Goal: Task Accomplishment & Management: Use online tool/utility

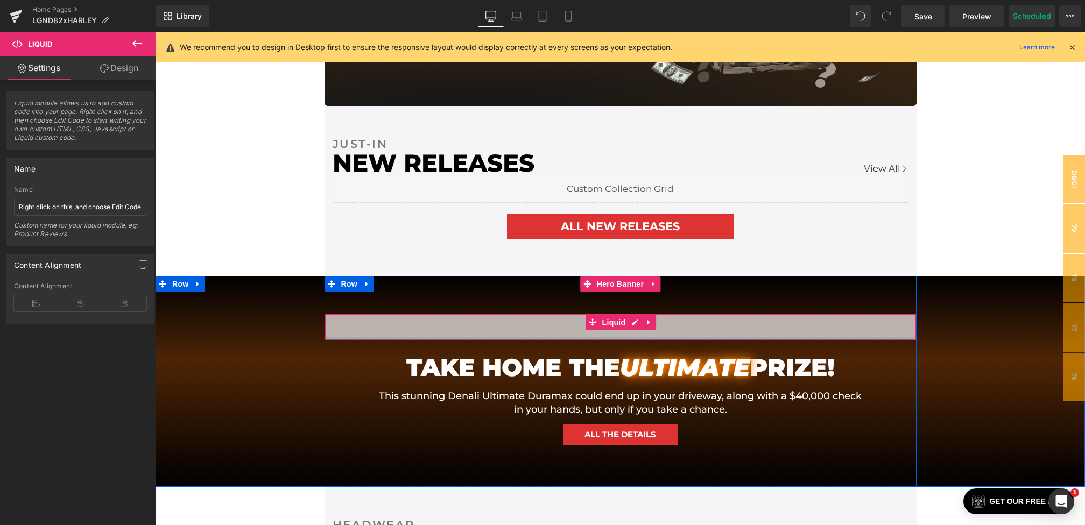
scroll to position [778, 0]
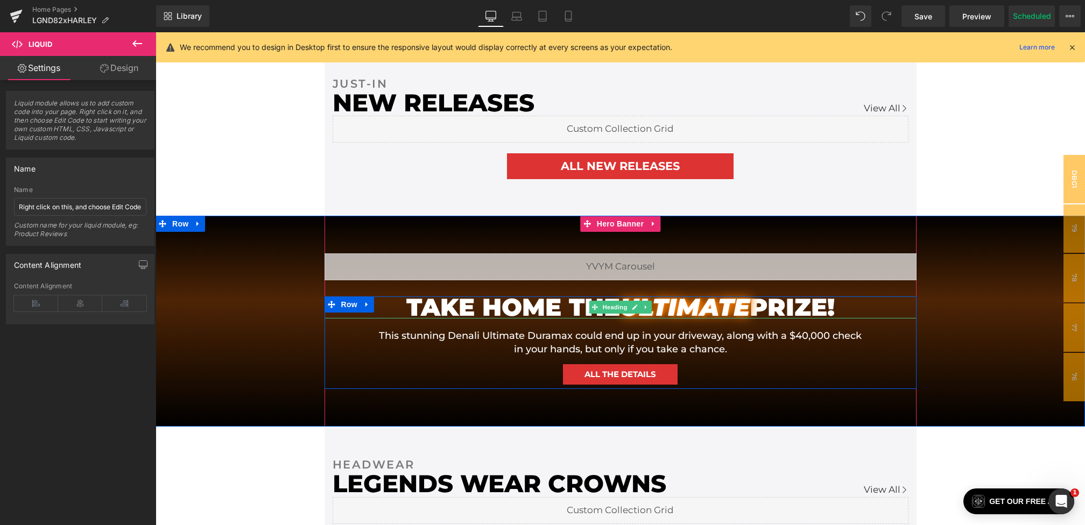
click at [509, 307] on h1 "TAKE HOME THE ULTIMATE PRIZE!" at bounding box center [620, 308] width 463 height 22
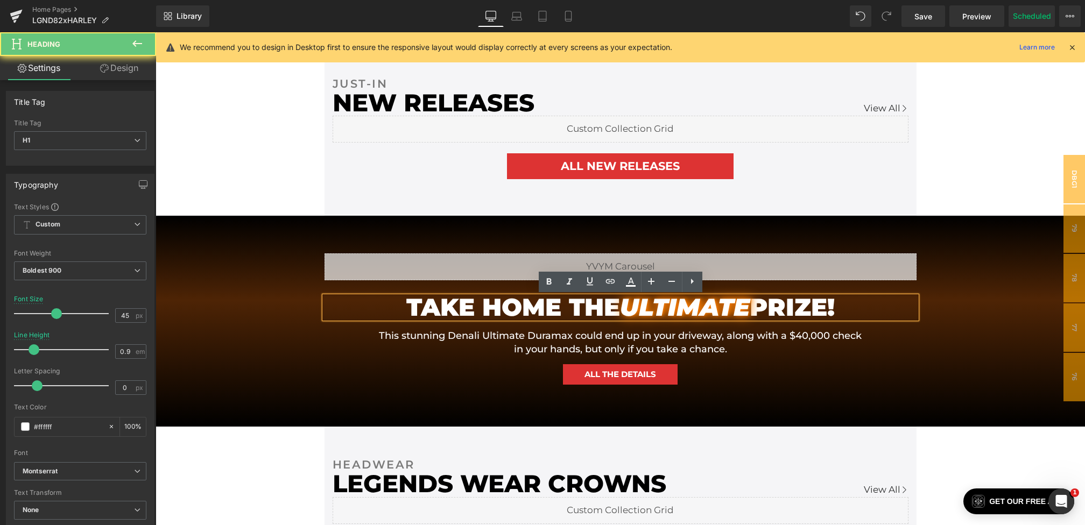
drag, startPoint x: 859, startPoint y: 303, endPoint x: 324, endPoint y: 304, distance: 535.5
click at [325, 304] on div "TAKE HOME THE ULTIMATE PRIZE!" at bounding box center [621, 308] width 592 height 22
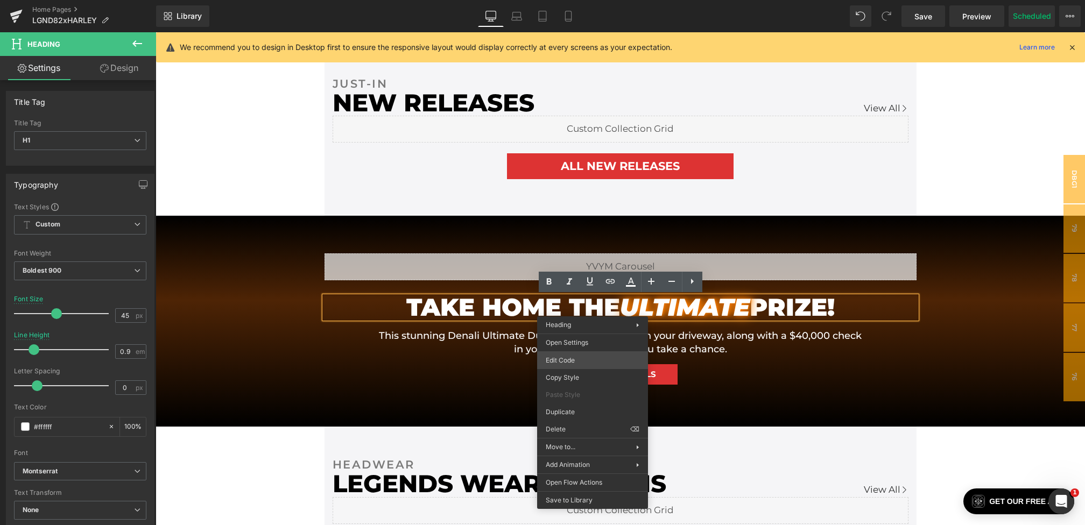
click at [576, 0] on div "Row You are previewing how the will restyle your page. You can not edit Element…" at bounding box center [542, 0] width 1085 height 0
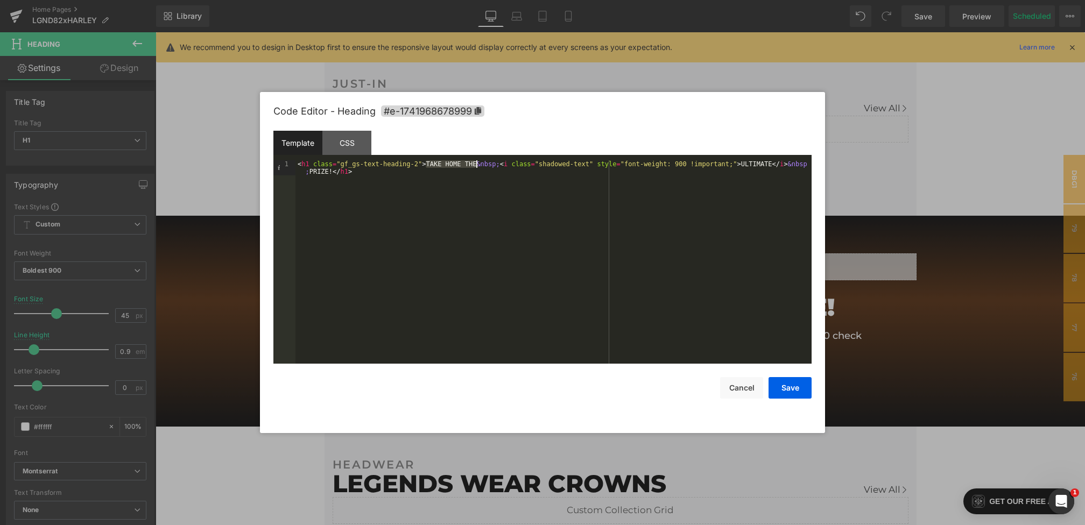
drag, startPoint x: 426, startPoint y: 164, endPoint x: 476, endPoint y: 165, distance: 49.5
click at [476, 165] on div "< h1 class = "gf_gs-text-heading-2" > TAKE HOME THE &nbsp; < i class = "shadowe…" at bounding box center [553, 277] width 516 height 234
drag, startPoint x: 465, startPoint y: 168, endPoint x: 445, endPoint y: 166, distance: 20.1
click at [445, 166] on div "< h1 class = "gf_gs-text-heading-2" > TWO &nbsp; < i class = "shadowed-text" st…" at bounding box center [553, 277] width 516 height 234
click at [442, 164] on div "< h1 class = "gf_gs-text-heading-2" > TWO &nbsp; < i class = "shadowed-text" st…" at bounding box center [553, 277] width 516 height 234
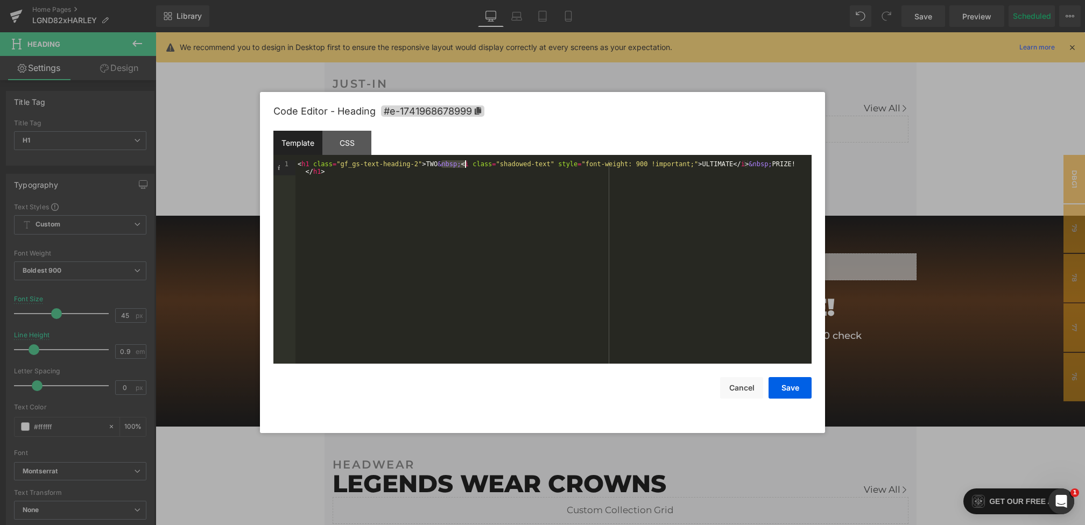
drag, startPoint x: 440, startPoint y: 165, endPoint x: 464, endPoint y: 165, distance: 24.2
click at [464, 165] on div "< h1 class = "gf_gs-text-heading-2" > TWO &nbsp; < i class = "shadowed-text" st…" at bounding box center [553, 277] width 516 height 234
click at [773, 163] on div "< h1 class = "gf_gs-text-heading-2" > TWO < i class = "shadowed-text" style = "…" at bounding box center [553, 269] width 516 height 218
click at [795, 390] on button "Save" at bounding box center [789, 388] width 43 height 22
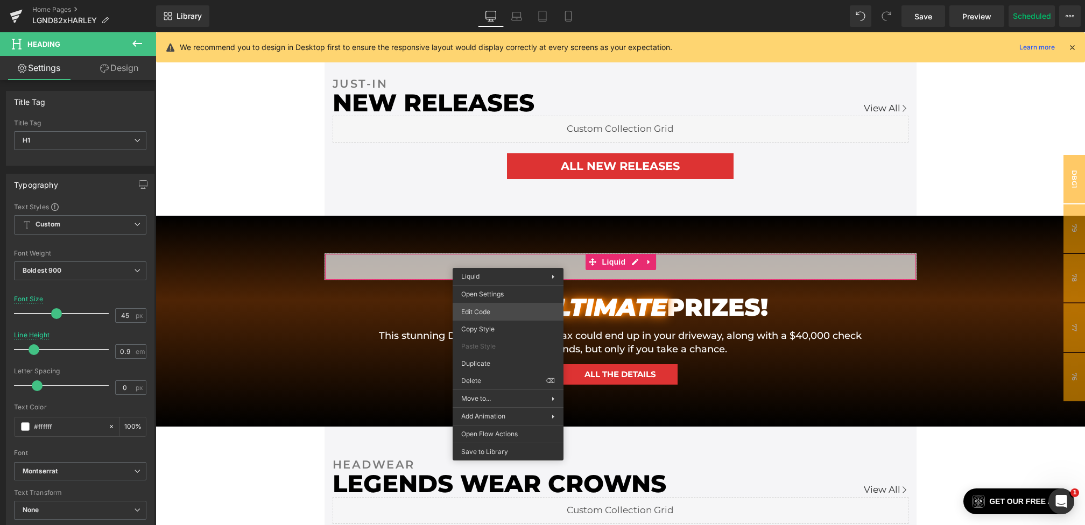
click at [481, 0] on div "Row You are previewing how the will restyle your page. You can not edit Element…" at bounding box center [542, 0] width 1085 height 0
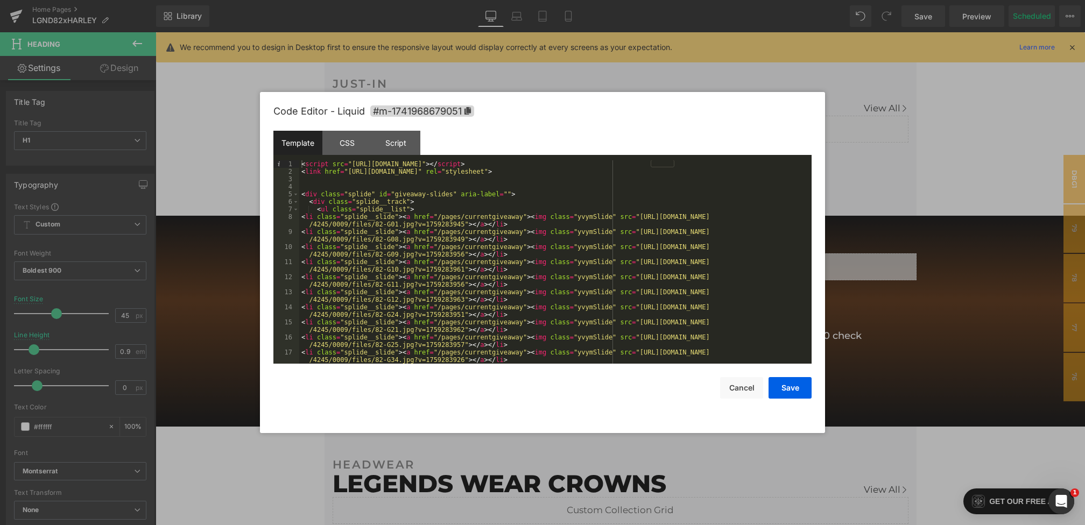
scroll to position [151, 0]
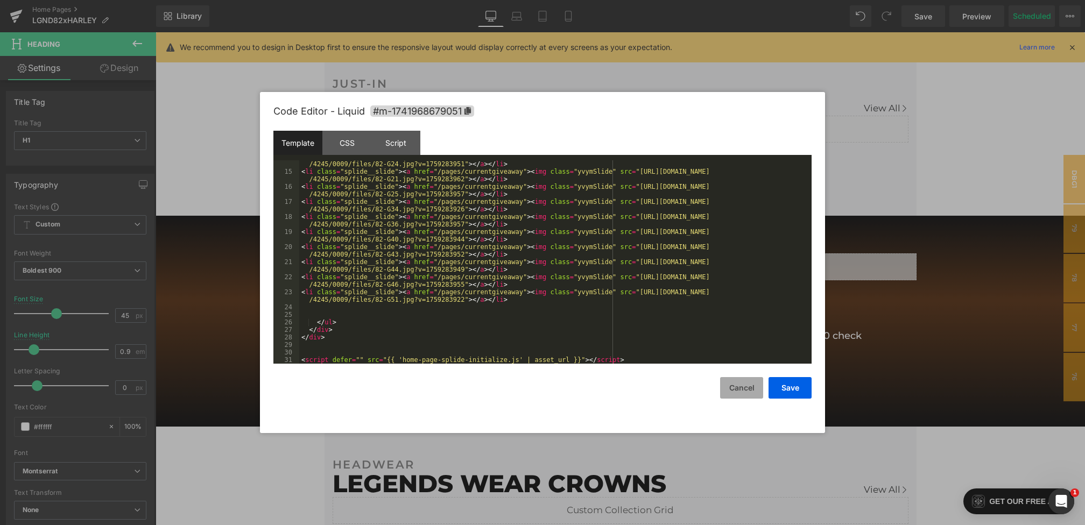
click at [731, 380] on button "Cancel" at bounding box center [741, 388] width 43 height 22
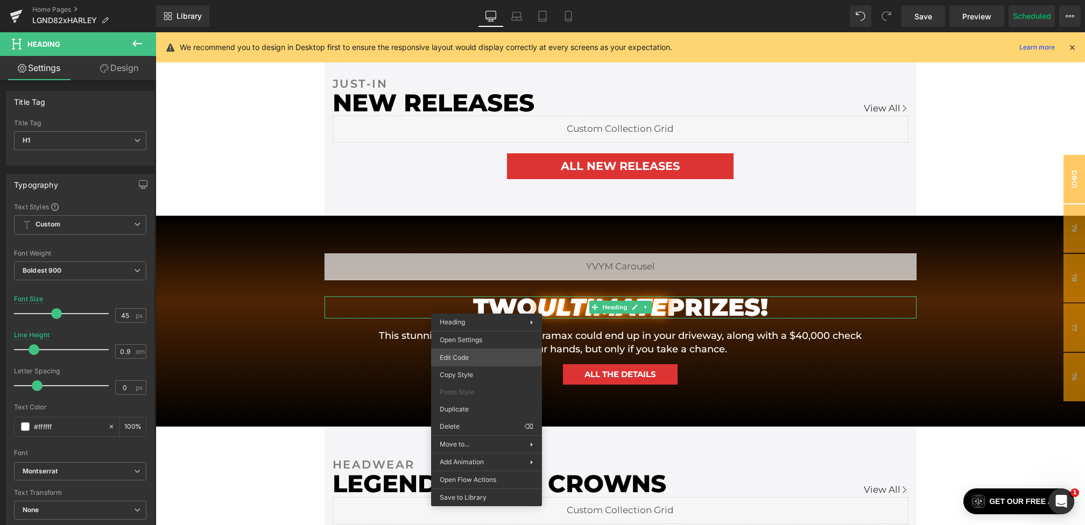
click at [463, 0] on div "Row You are previewing how the will restyle your page. You can not edit Element…" at bounding box center [542, 0] width 1085 height 0
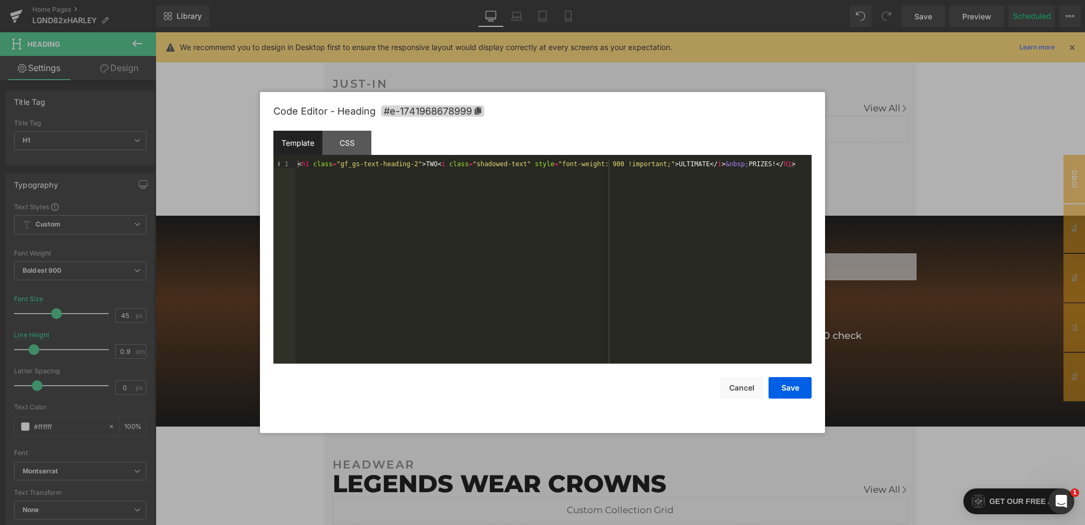
click at [421, 164] on div "< h1 class = "gf_gs-text-heading-2" > TWO < i class = "shadowed-text" style = "…" at bounding box center [553, 269] width 516 height 218
click at [780, 382] on button "Save" at bounding box center [789, 388] width 43 height 22
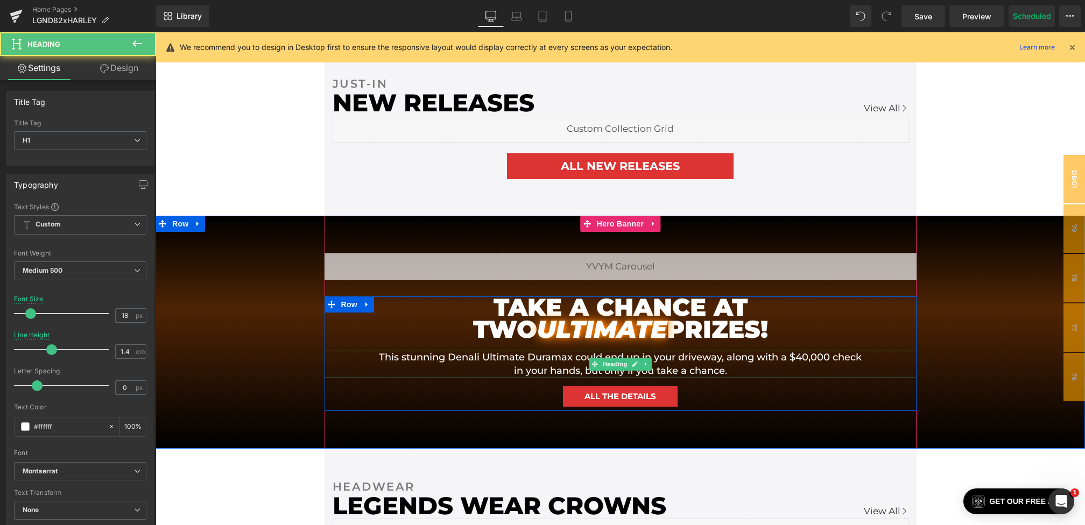
click at [496, 369] on h1 "This stunning Denali Ultimate Duramax could end up in your driveway, along with…" at bounding box center [620, 364] width 484 height 27
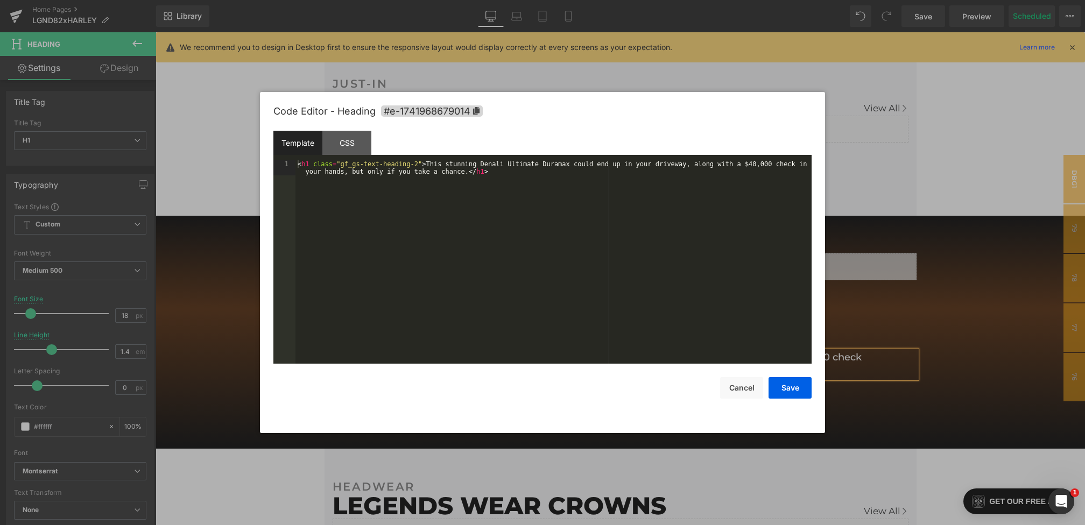
click at [478, 0] on div "Row You are previewing how the will restyle your page. You can not edit Element…" at bounding box center [542, 0] width 1085 height 0
click at [428, 165] on div "< h1 class = "gf_gs-text-heading-2" > This stunning Denali Ultimate Duramax cou…" at bounding box center [553, 277] width 516 height 234
drag, startPoint x: 609, startPoint y: 165, endPoint x: 554, endPoint y: 165, distance: 55.4
click at [554, 165] on div "< h1 class = "gf_gs-text-heading-2" > YOU could take home one of these insane p…" at bounding box center [553, 277] width 516 height 234
drag, startPoint x: 587, startPoint y: 165, endPoint x: 467, endPoint y: 162, distance: 120.1
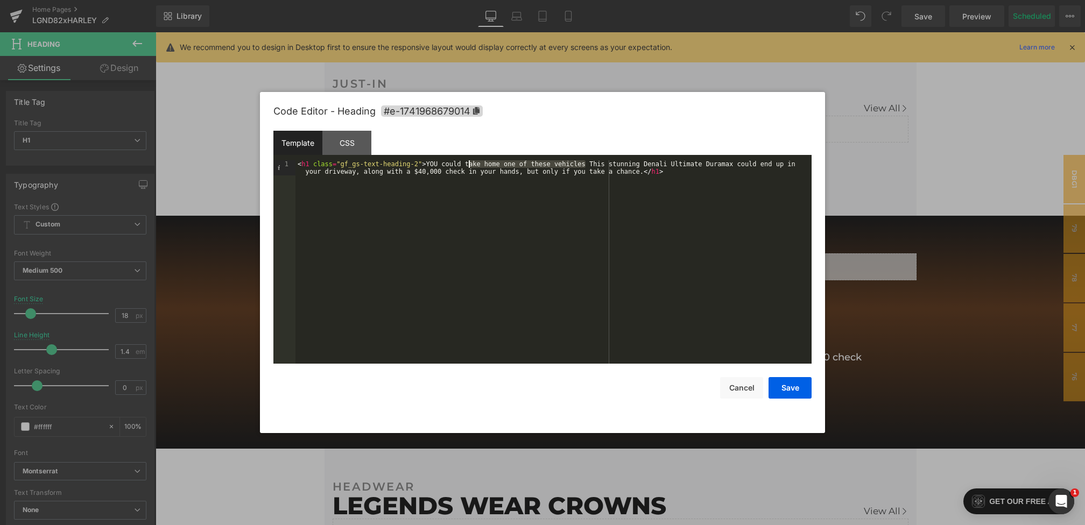
click at [467, 162] on div "< h1 class = "gf_gs-text-heading-2" > YOU could take home one of these vehicles…" at bounding box center [553, 277] width 516 height 234
drag, startPoint x: 628, startPoint y: 165, endPoint x: 532, endPoint y: 174, distance: 96.2
click at [532, 174] on div "< h1 class = "gf_gs-text-heading-2" > YOU could WIN this stunning Denali Ultima…" at bounding box center [553, 277] width 516 height 234
drag, startPoint x: 425, startPoint y: 165, endPoint x: 624, endPoint y: 163, distance: 199.1
click at [624, 163] on div "< h1 class = "gf_gs-text-heading-2" > YOU could WIN this stunning Denali Ultima…" at bounding box center [553, 269] width 516 height 218
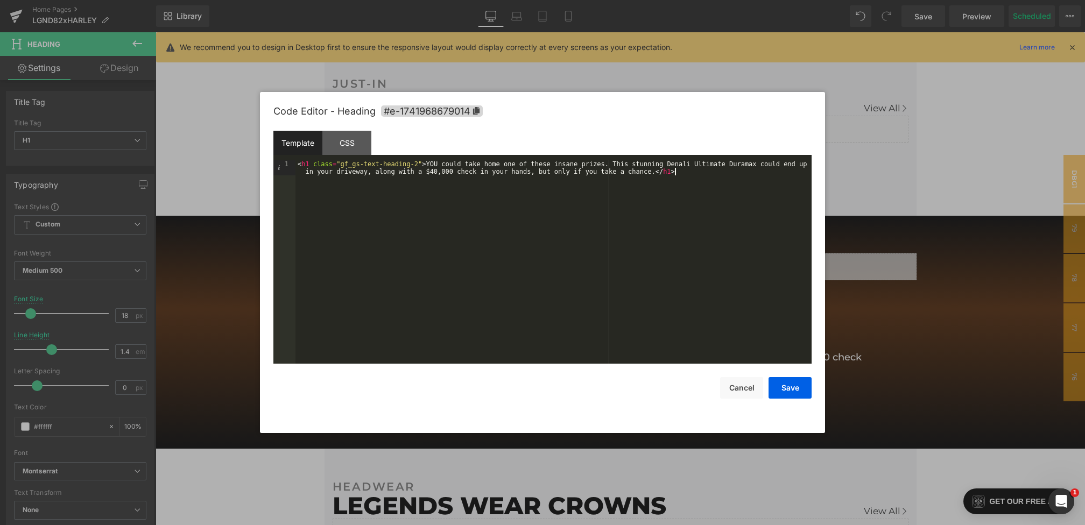
click at [470, 176] on div "< h1 class = "gf_gs-text-heading-2" > YOU could take home one of these insane p…" at bounding box center [553, 277] width 516 height 234
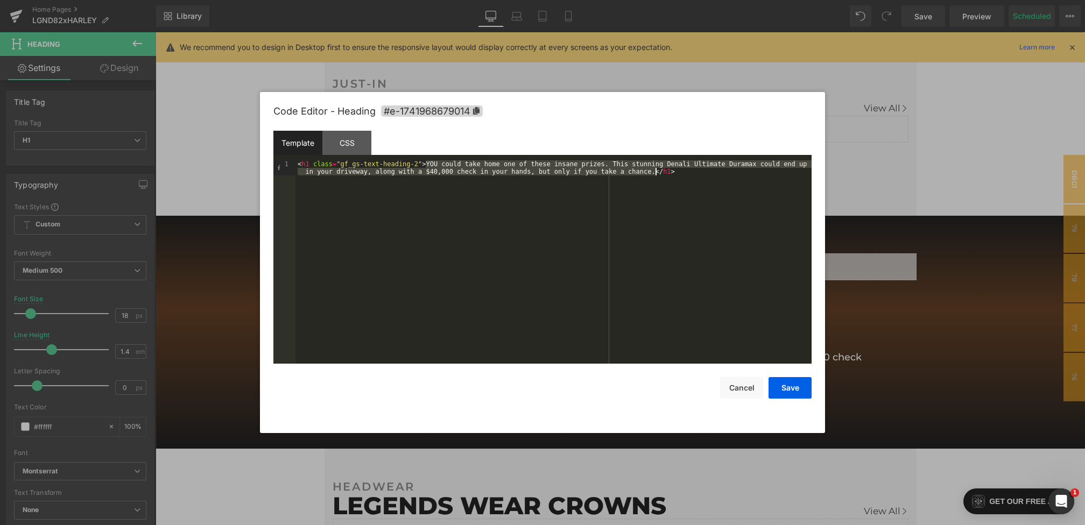
drag, startPoint x: 426, startPoint y: 164, endPoint x: 654, endPoint y: 171, distance: 228.8
click at [654, 171] on div "< h1 class = "gf_gs-text-heading-2" > YOU could take home one of these insane p…" at bounding box center [553, 277] width 516 height 234
drag, startPoint x: 714, startPoint y: 163, endPoint x: 798, endPoint y: 161, distance: 83.4
click at [798, 161] on div "< h1 class = "gf_gs-text-heading-2" > Entering right now locks you into both dr…" at bounding box center [553, 277] width 516 height 234
click at [352, 174] on div "< h1 class = "gf_gs-text-heading-2" > Entering right now locks you into both dr…" at bounding box center [553, 277] width 516 height 234
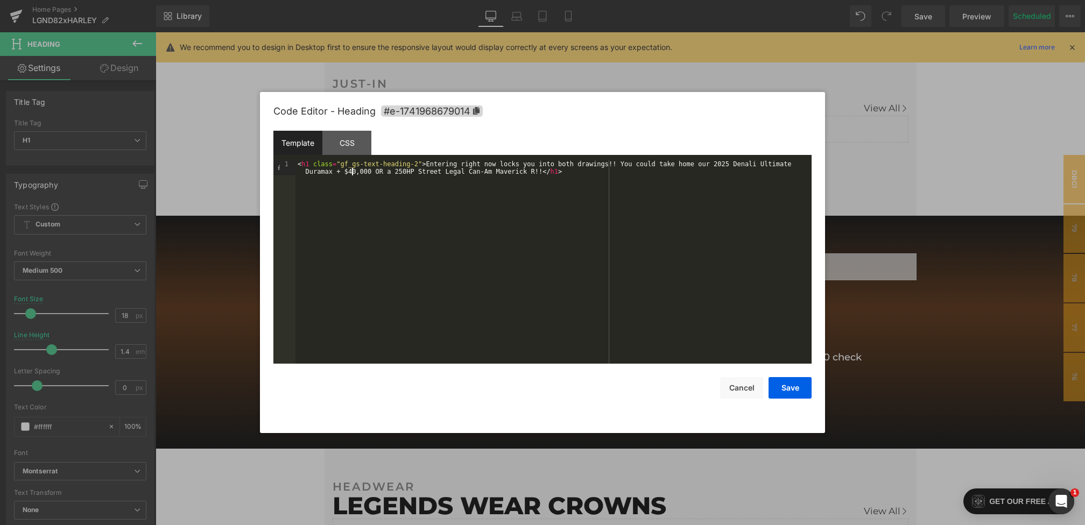
click at [396, 172] on div "< h1 class = "gf_gs-text-heading-2" > Entering right now locks you into both dr…" at bounding box center [553, 277] width 516 height 234
drag, startPoint x: 422, startPoint y: 172, endPoint x: 403, endPoint y: 172, distance: 19.9
click at [403, 172] on div "< h1 class = "gf_gs-text-heading-2" > Entering right now locks you into both dr…" at bounding box center [553, 277] width 516 height 234
drag, startPoint x: 509, startPoint y: 172, endPoint x: 627, endPoint y: 170, distance: 117.9
click at [627, 170] on div "< h1 class = "gf_gs-text-heading-2" > Entering right now locks you into both dr…" at bounding box center [553, 277] width 516 height 234
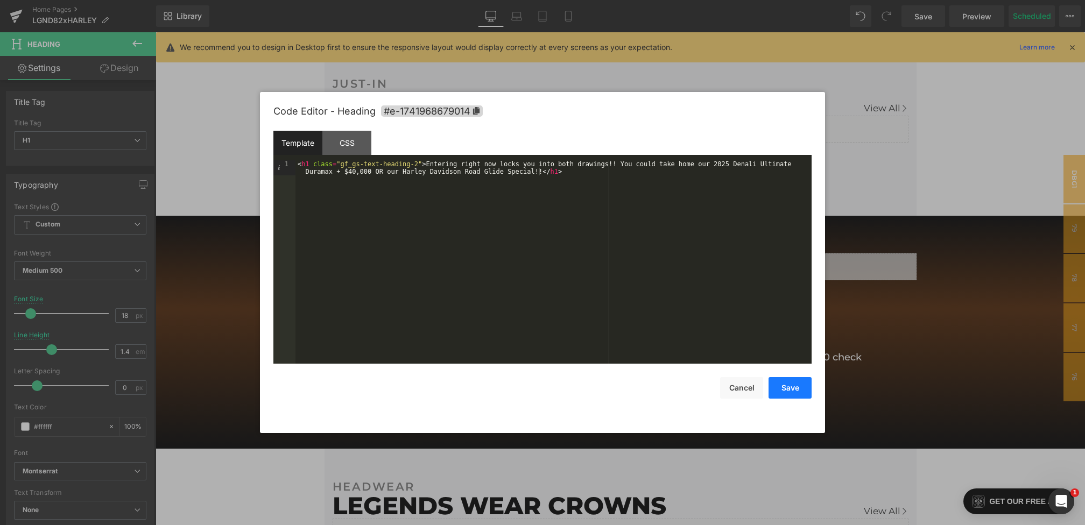
click at [801, 390] on button "Save" at bounding box center [789, 388] width 43 height 22
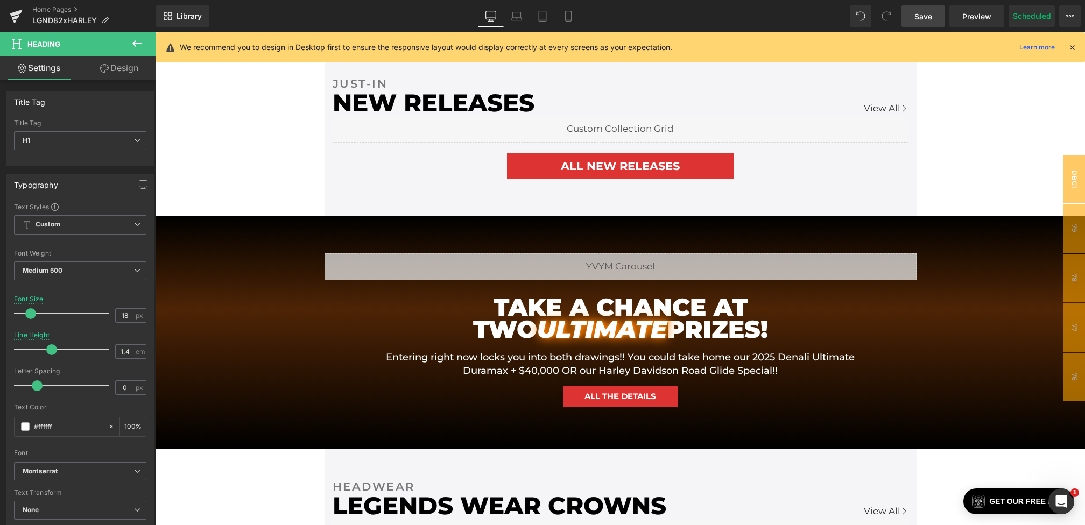
click at [922, 12] on span "Save" at bounding box center [923, 16] width 18 height 11
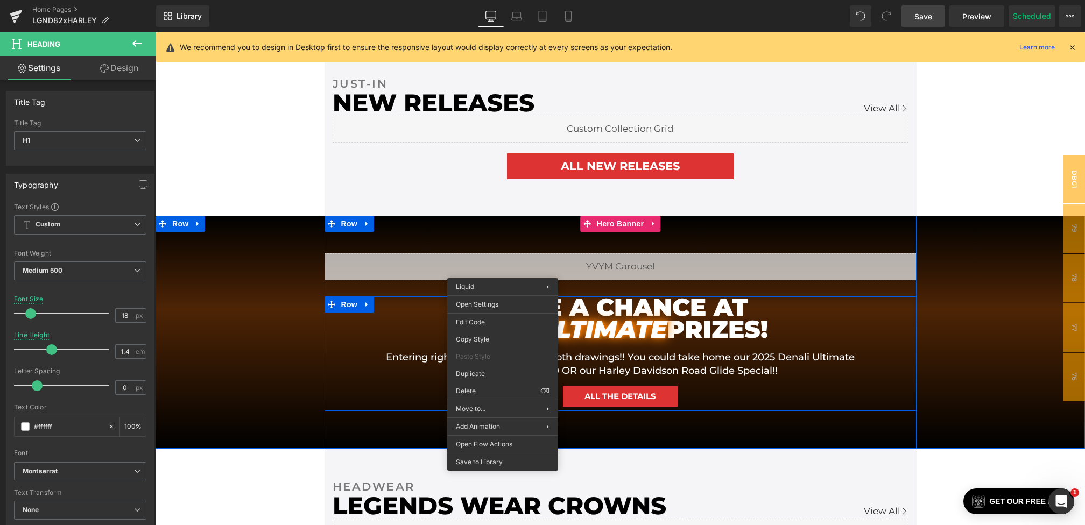
click at [371, 349] on div "TAKE A CHANCE AT TWO ULTIMATE PRIZES! Heading Entering right now locks you into…" at bounding box center [621, 354] width 592 height 115
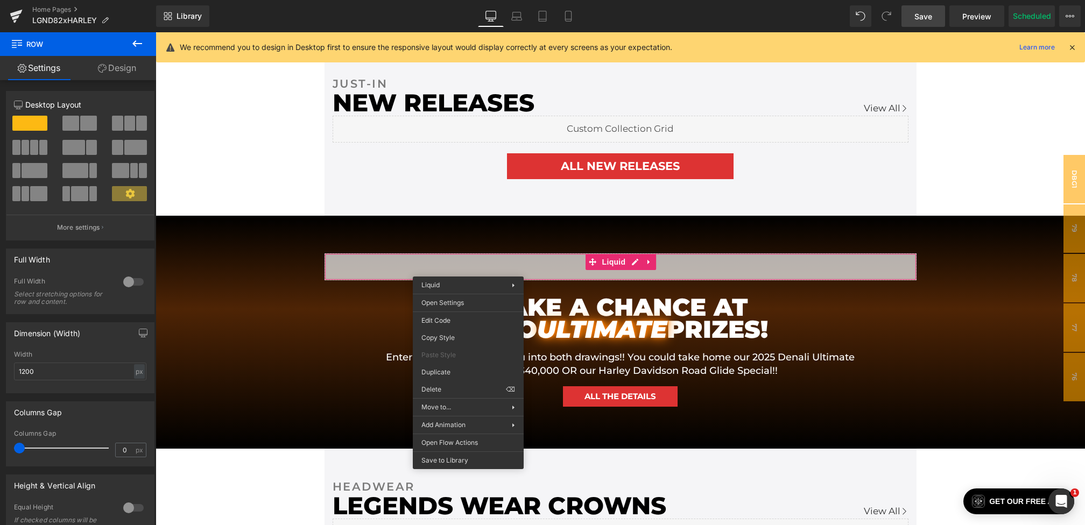
click at [581, 358] on h1 "Entering right now locks you into both drawings!! You could take home our 2025 …" at bounding box center [620, 364] width 484 height 27
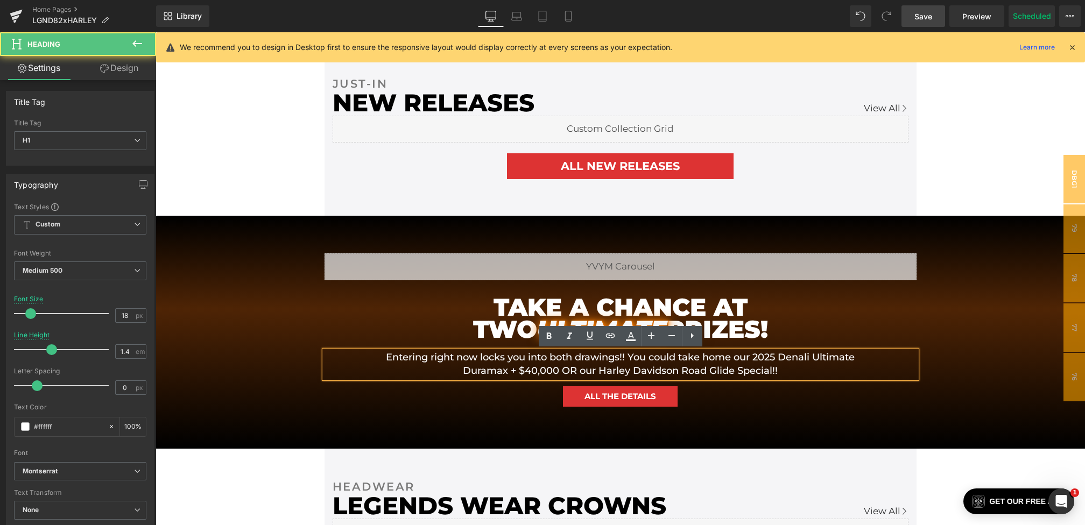
click at [577, 358] on h1 "Entering right now locks you into both drawings!! You could take home our 2025 …" at bounding box center [620, 364] width 484 height 27
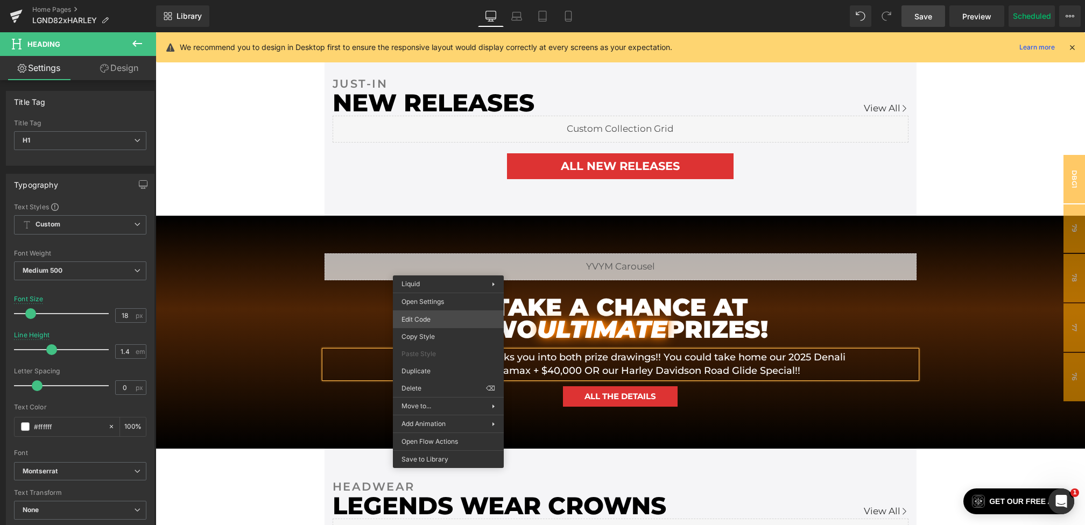
click at [426, 0] on div "Row You are previewing how the will restyle your page. You can not edit Element…" at bounding box center [542, 0] width 1085 height 0
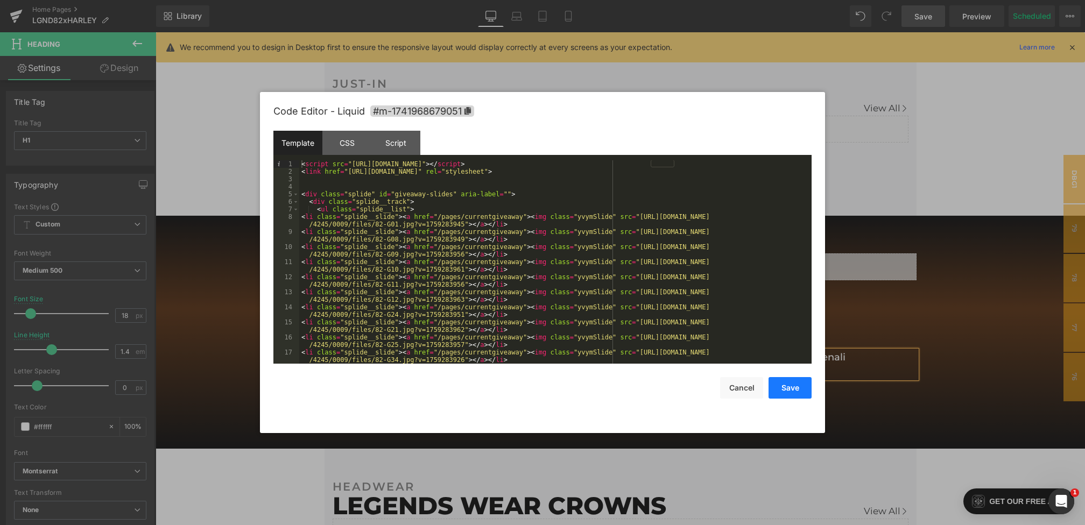
click at [787, 386] on button "Save" at bounding box center [789, 388] width 43 height 22
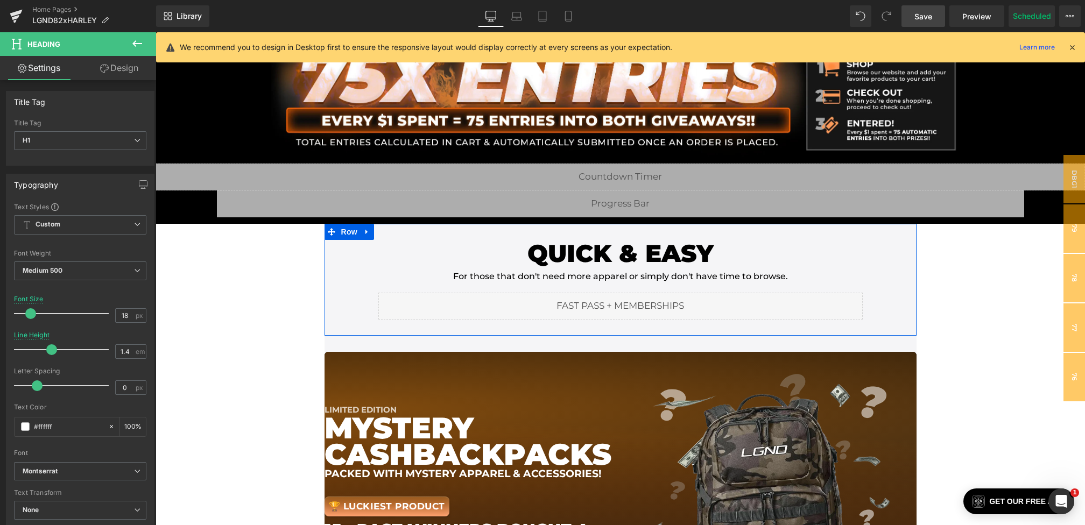
scroll to position [0, 0]
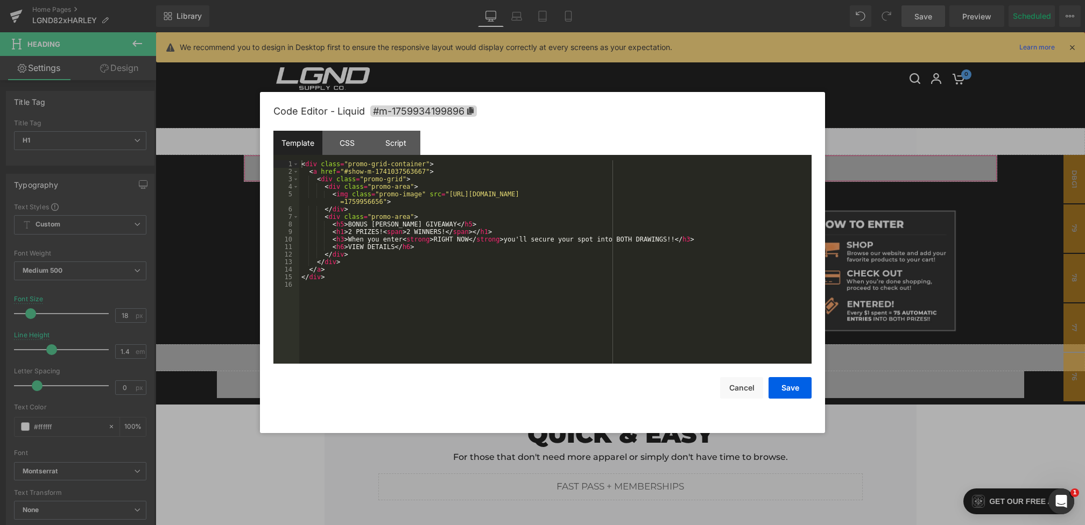
click at [530, 0] on div "Row You are previewing how the will restyle your page. You can not edit Element…" at bounding box center [542, 0] width 1085 height 0
drag, startPoint x: 425, startPoint y: 173, endPoint x: 377, endPoint y: 173, distance: 47.9
click at [377, 173] on div "< div class = "promo-grid-container" > < a href = "#show-m-1741037563667" > < d…" at bounding box center [555, 269] width 512 height 218
drag, startPoint x: 396, startPoint y: 248, endPoint x: 350, endPoint y: 248, distance: 46.3
click at [350, 248] on div "< div class = "promo-grid-container" > < a href = "/collections/new-releases" >…" at bounding box center [555, 269] width 512 height 218
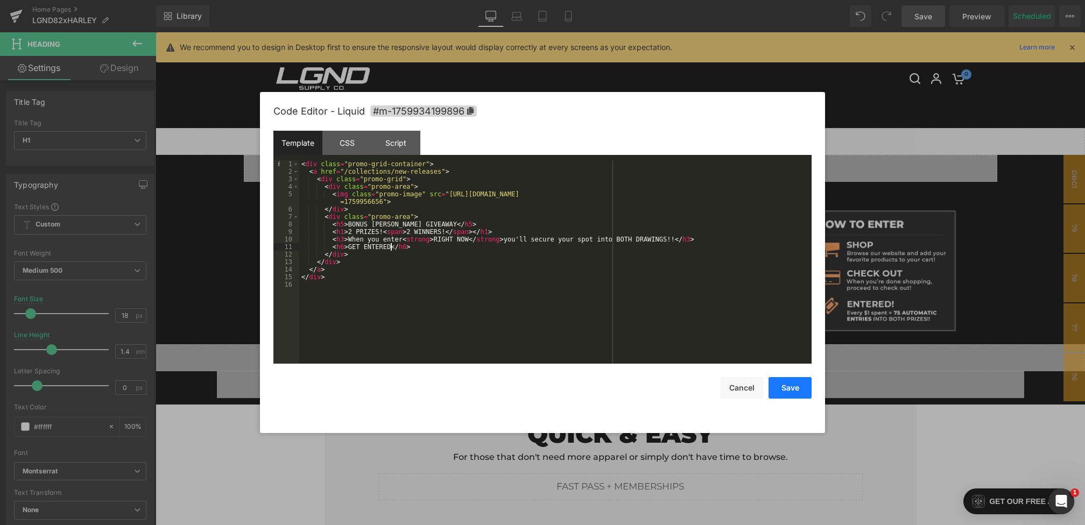
click at [795, 389] on button "Save" at bounding box center [789, 388] width 43 height 22
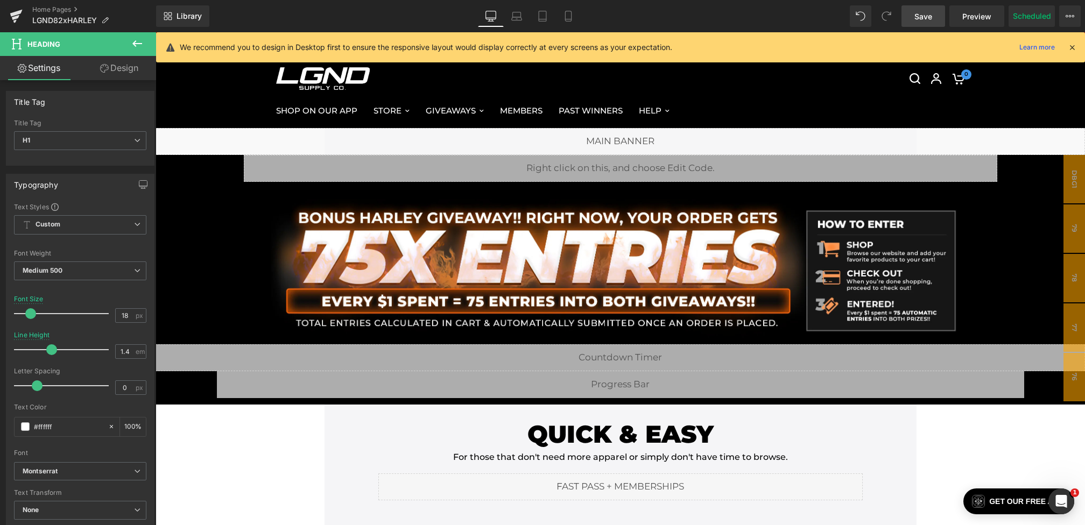
click at [906, 22] on link "Save" at bounding box center [923, 16] width 44 height 22
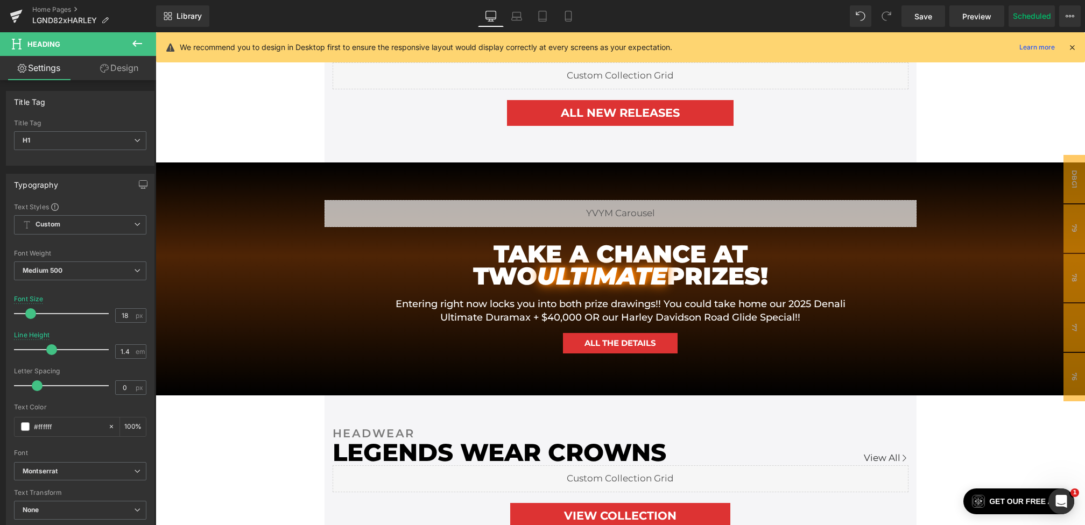
scroll to position [848, 0]
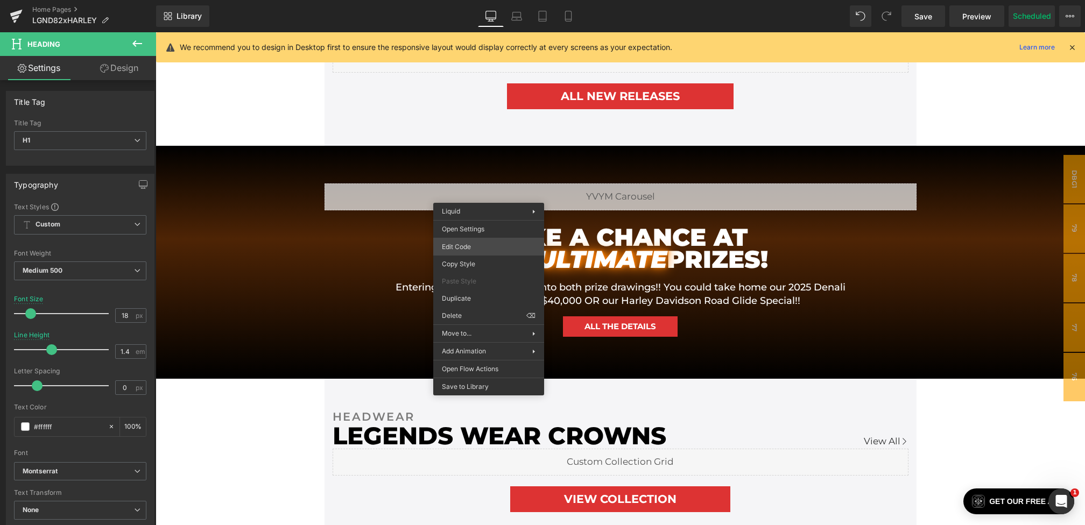
click at [456, 0] on div "Row You are previewing how the will restyle your page. You can not edit Element…" at bounding box center [542, 0] width 1085 height 0
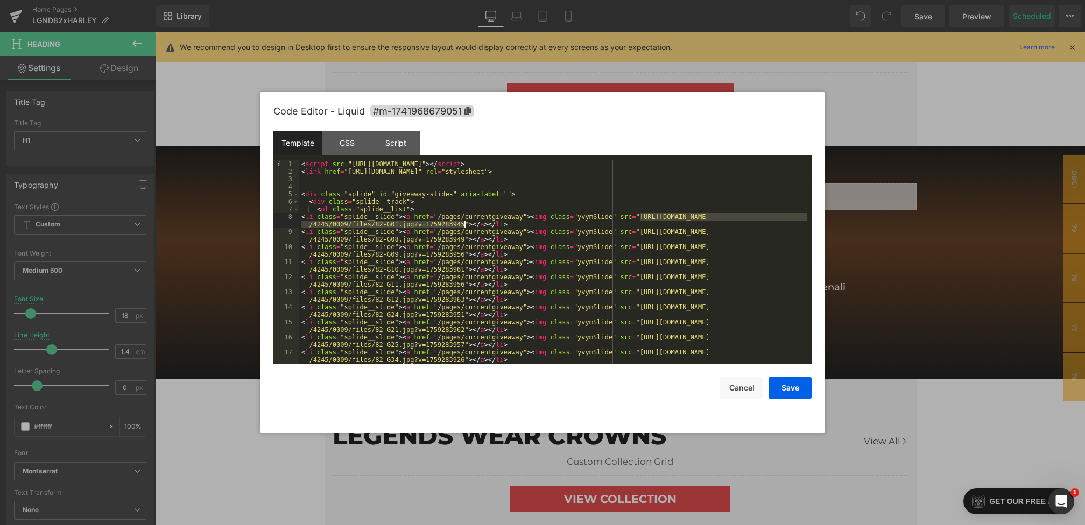
drag, startPoint x: 641, startPoint y: 218, endPoint x: 464, endPoint y: 222, distance: 177.1
click at [464, 222] on div "< script src = "https://cdn.jsdelivr.net/npm/@splidejs/splide@4.1.4/dist/js/spl…" at bounding box center [553, 273] width 508 height 226
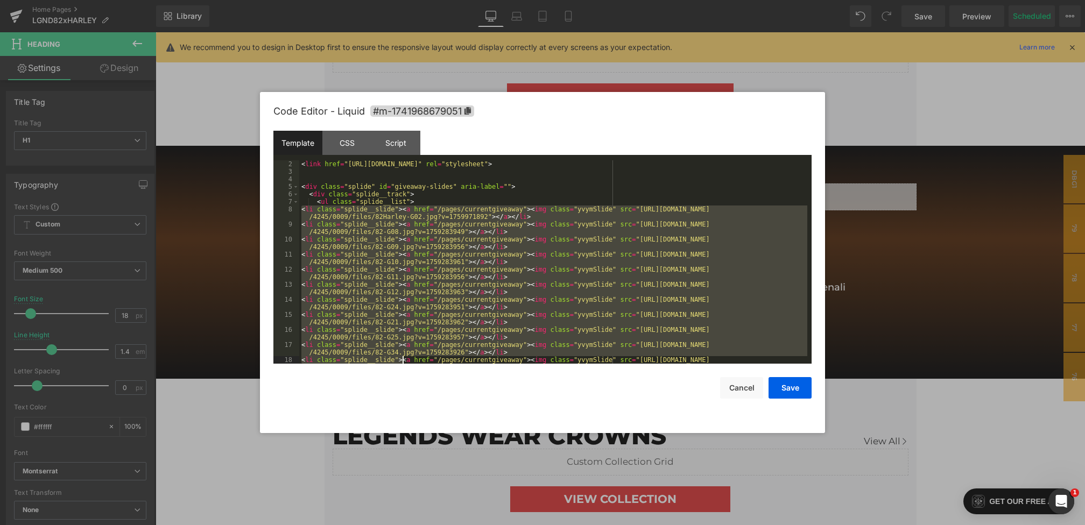
scroll to position [151, 0]
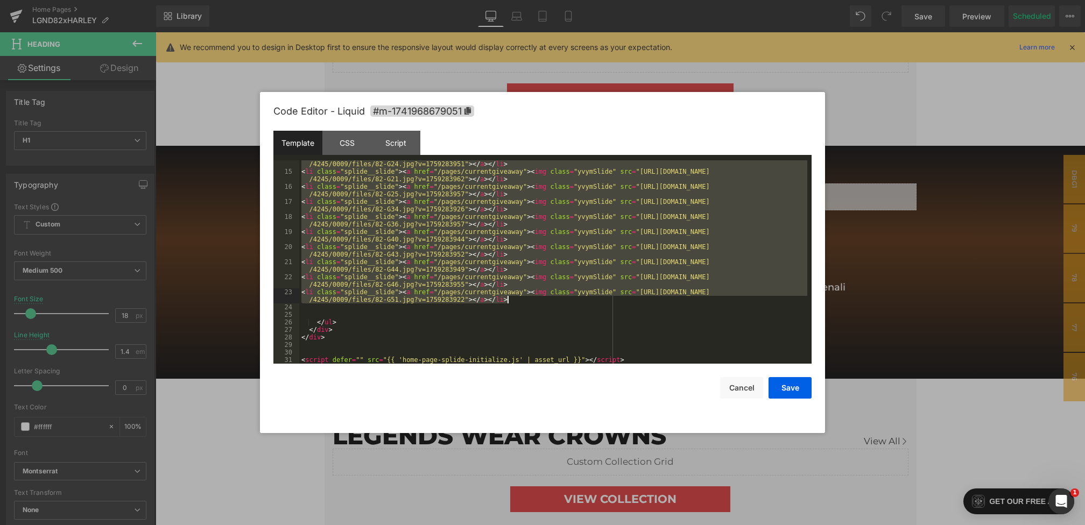
drag, startPoint x: 309, startPoint y: 224, endPoint x: 537, endPoint y: 299, distance: 240.1
click at [538, 299] on div "< li class = "splide__slide" > < a href = "/pages/currentgiveaway" > < img clas…" at bounding box center [553, 266] width 508 height 226
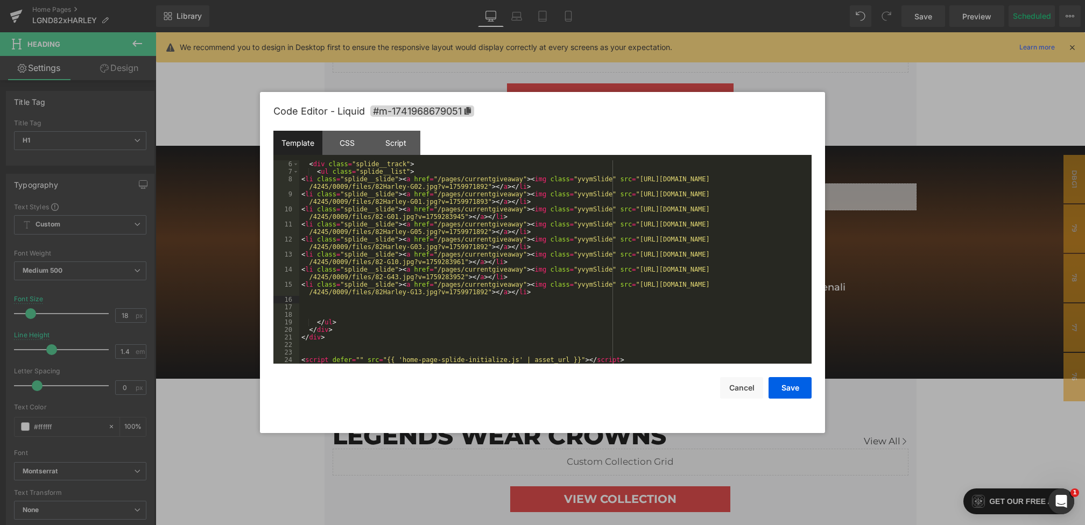
scroll to position [30, 0]
click at [343, 304] on div "< div class = "splide" id = "giveaway-slides" aria-label = "" > < div class = "…" at bounding box center [553, 269] width 508 height 218
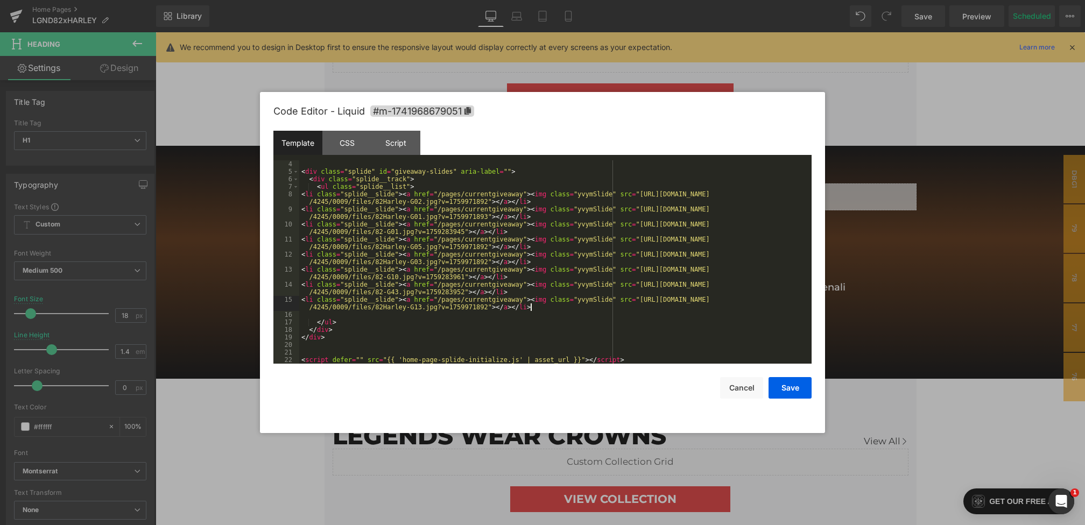
scroll to position [23, 0]
click at [789, 392] on button "Save" at bounding box center [789, 388] width 43 height 22
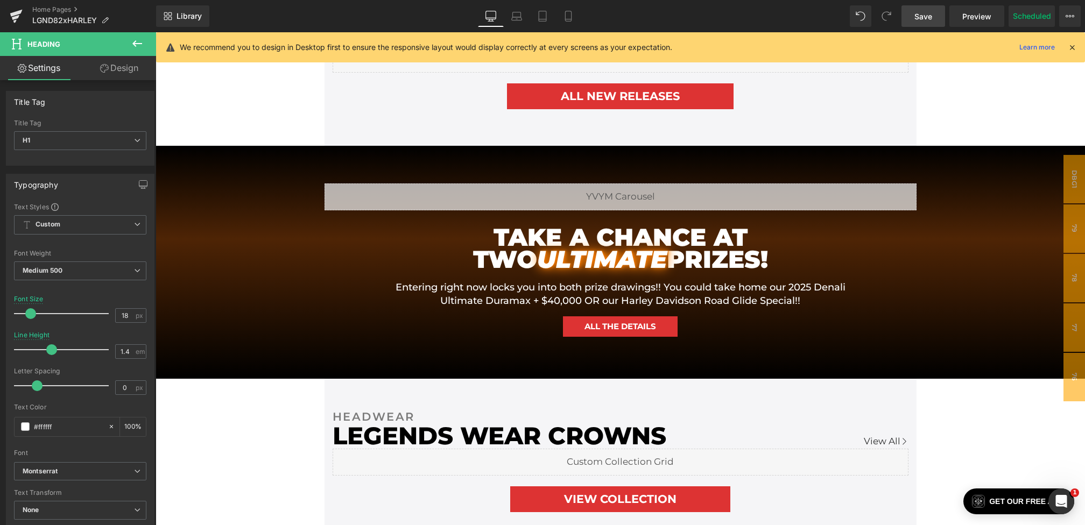
click at [923, 12] on span "Save" at bounding box center [923, 16] width 18 height 11
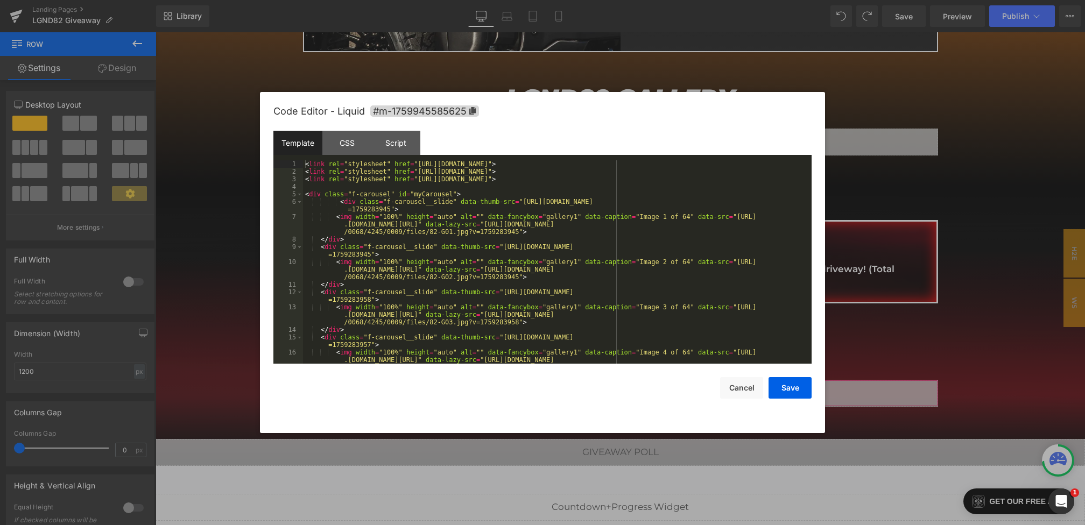
click at [437, 0] on div "You are previewing how the will restyle your page. You can not edit Elements in…" at bounding box center [542, 0] width 1085 height 0
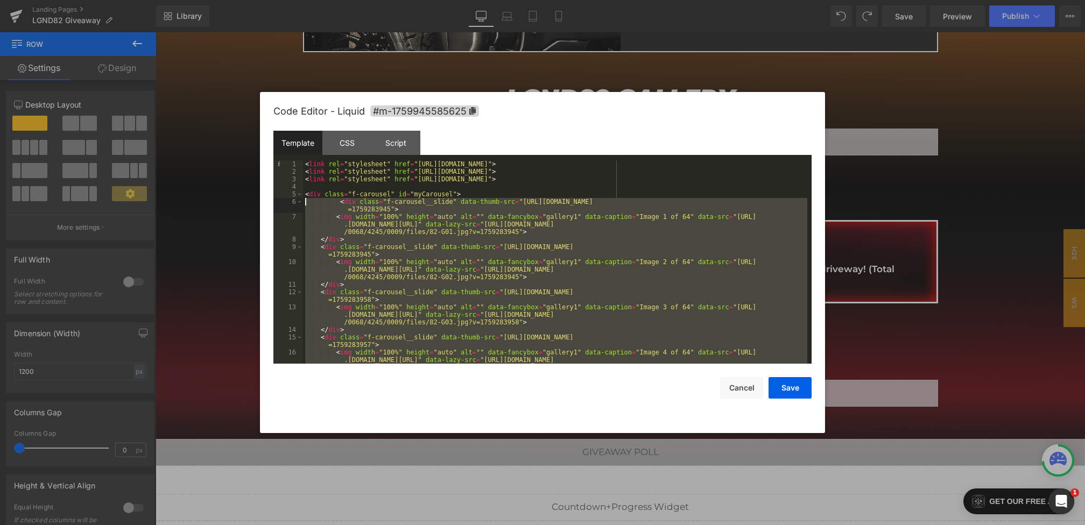
drag, startPoint x: 361, startPoint y: 180, endPoint x: 287, endPoint y: 204, distance: 77.1
click at [287, 204] on pre "1 2 3 4 5 6 7 8 9 10 11 12 13 14 15 16 < link rel = "stylesheet" href = "[URL][…" at bounding box center [542, 261] width 538 height 203
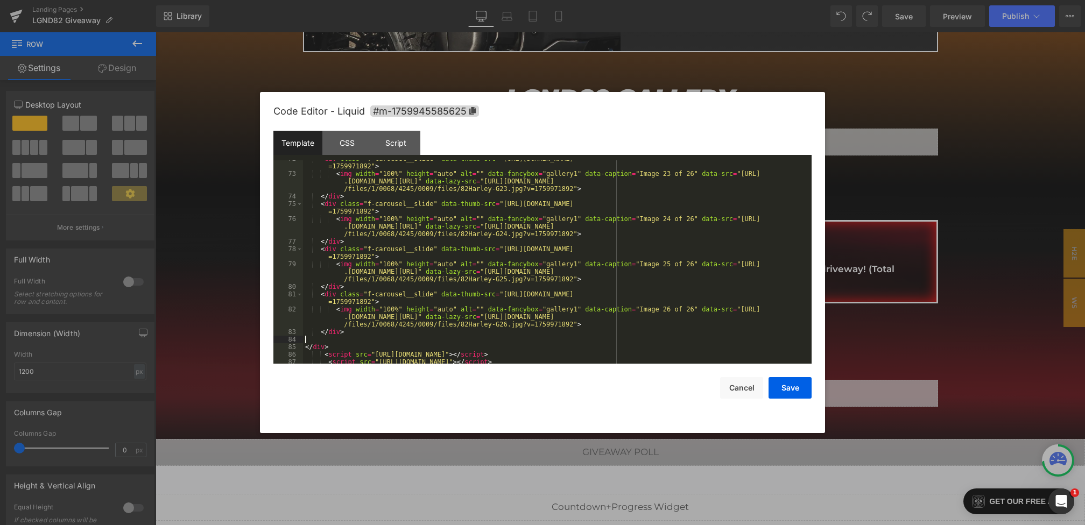
scroll to position [1078, 0]
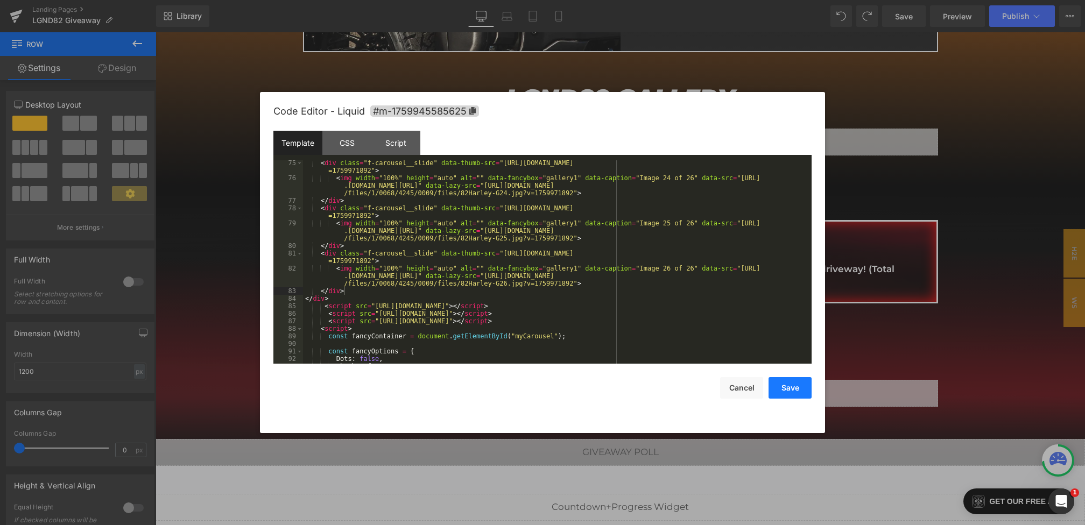
click at [787, 394] on button "Save" at bounding box center [789, 388] width 43 height 22
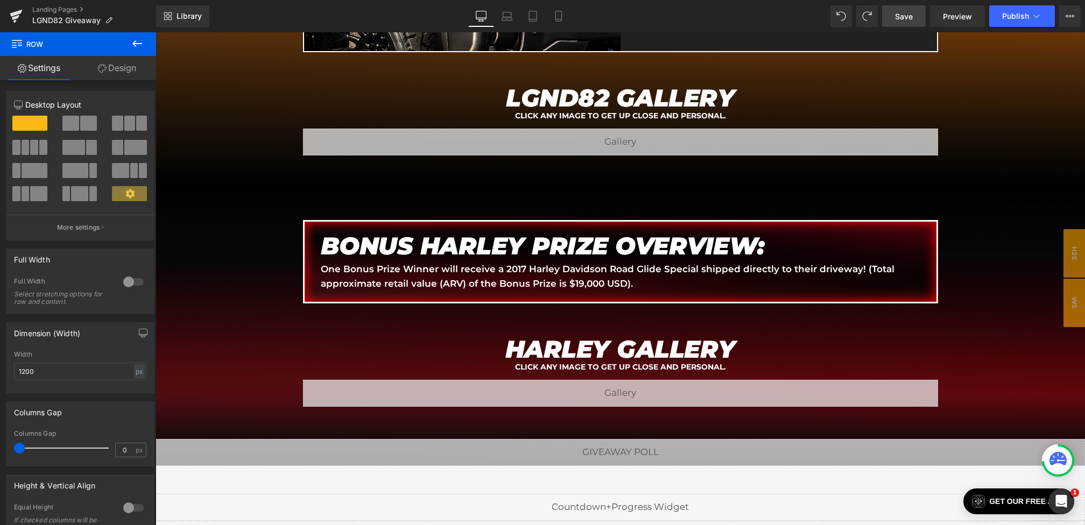
drag, startPoint x: 901, startPoint y: 21, endPoint x: 375, endPoint y: 319, distance: 605.4
click at [901, 21] on span "Save" at bounding box center [904, 16] width 18 height 11
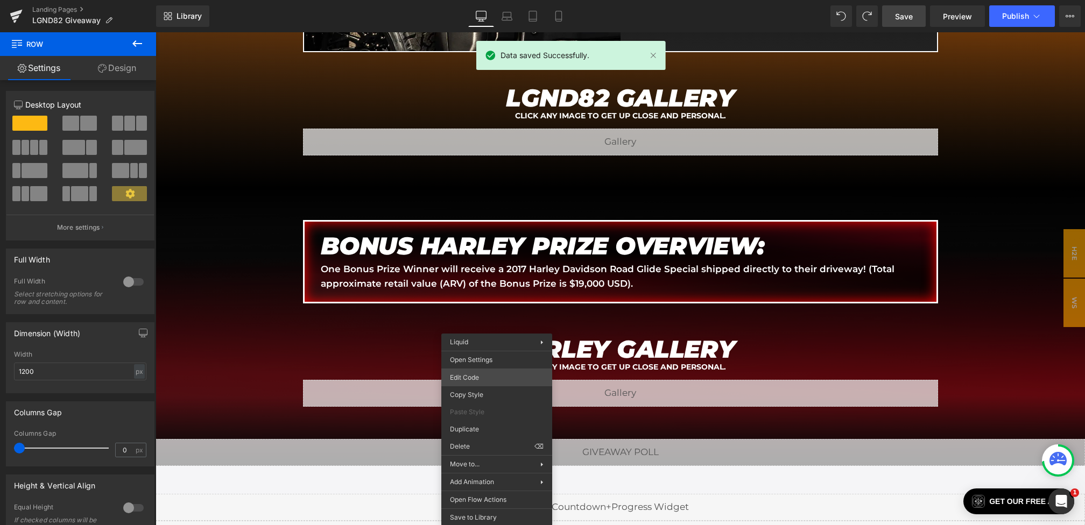
click at [468, 0] on div "You are previewing how the will restyle your page. You can not edit Elements in…" at bounding box center [542, 0] width 1085 height 0
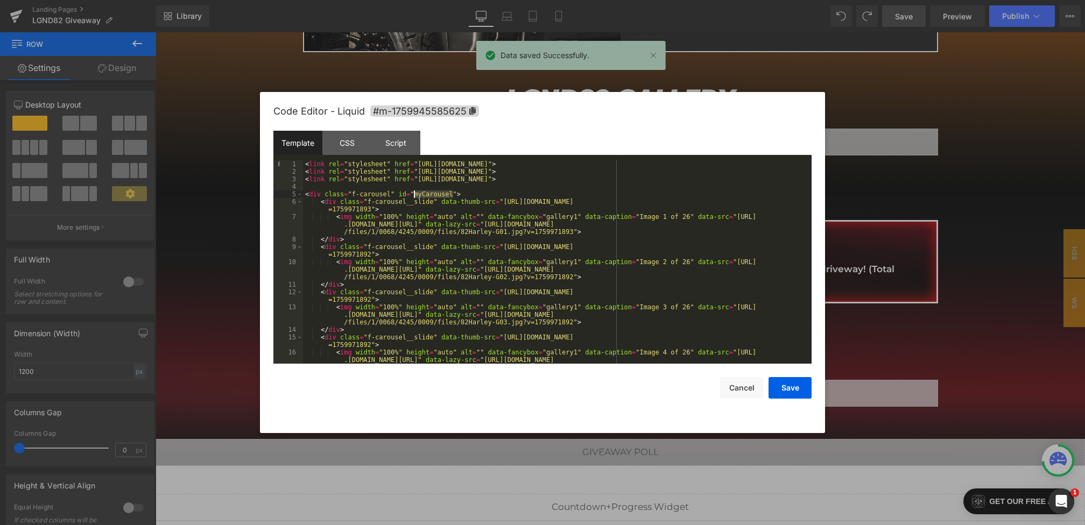
drag, startPoint x: 453, startPoint y: 195, endPoint x: 413, endPoint y: 196, distance: 39.8
click at [413, 196] on div "< link rel = "stylesheet" href = "[URL][DOMAIN_NAME]" > < link rel = "styleshee…" at bounding box center [555, 277] width 504 height 234
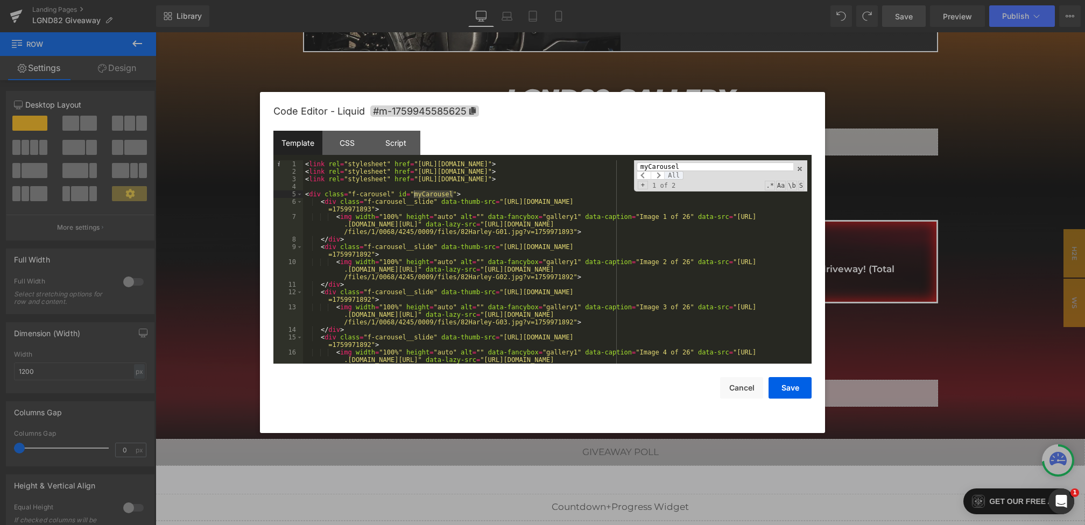
click at [668, 173] on span "All" at bounding box center [673, 175] width 19 height 9
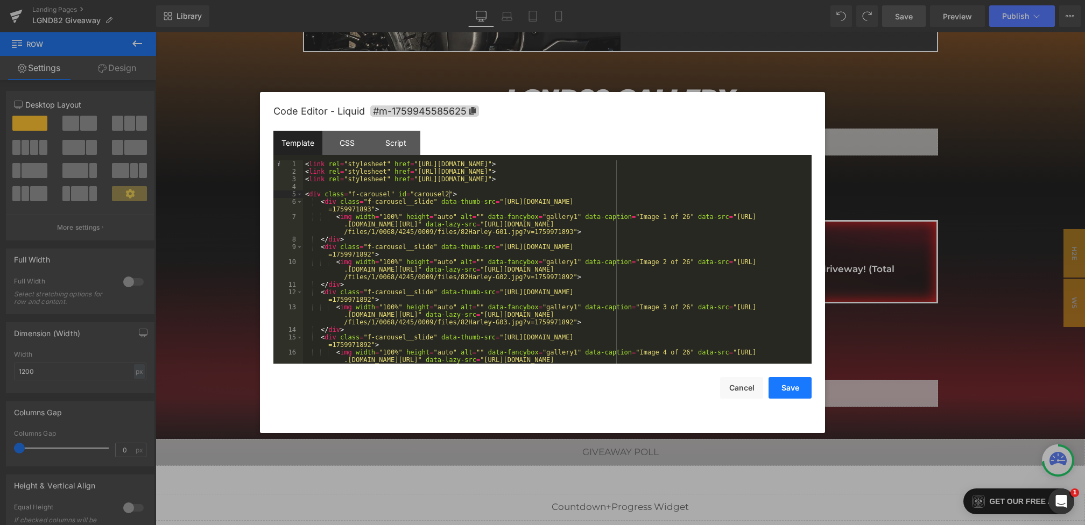
click at [788, 382] on button "Save" at bounding box center [789, 388] width 43 height 22
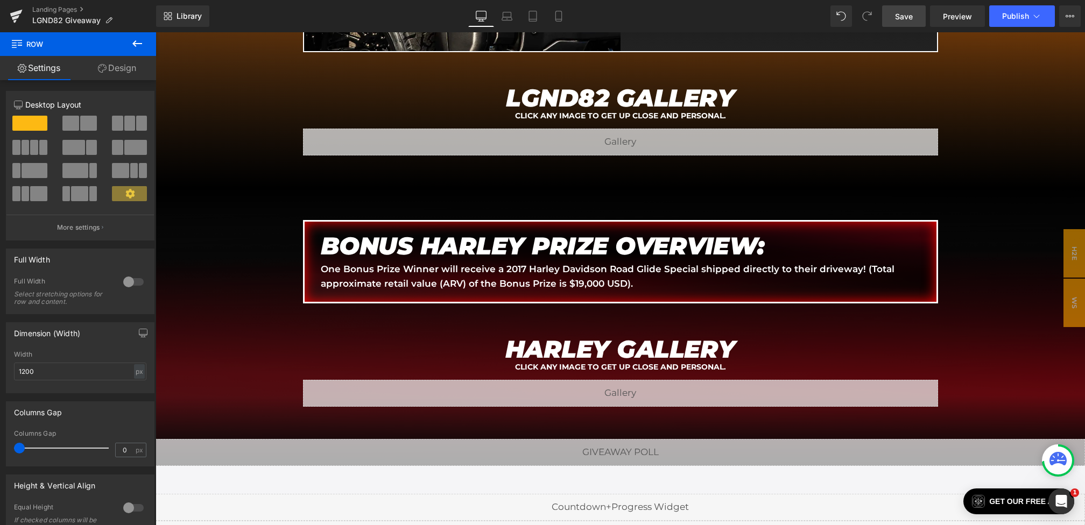
click at [905, 23] on link "Save" at bounding box center [904, 16] width 44 height 22
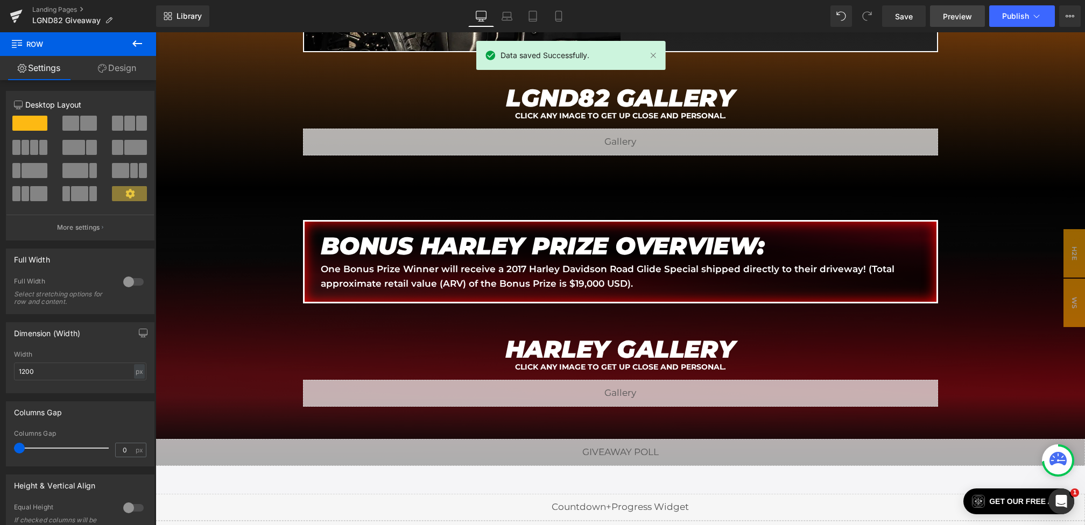
click at [948, 16] on span "Preview" at bounding box center [957, 16] width 29 height 11
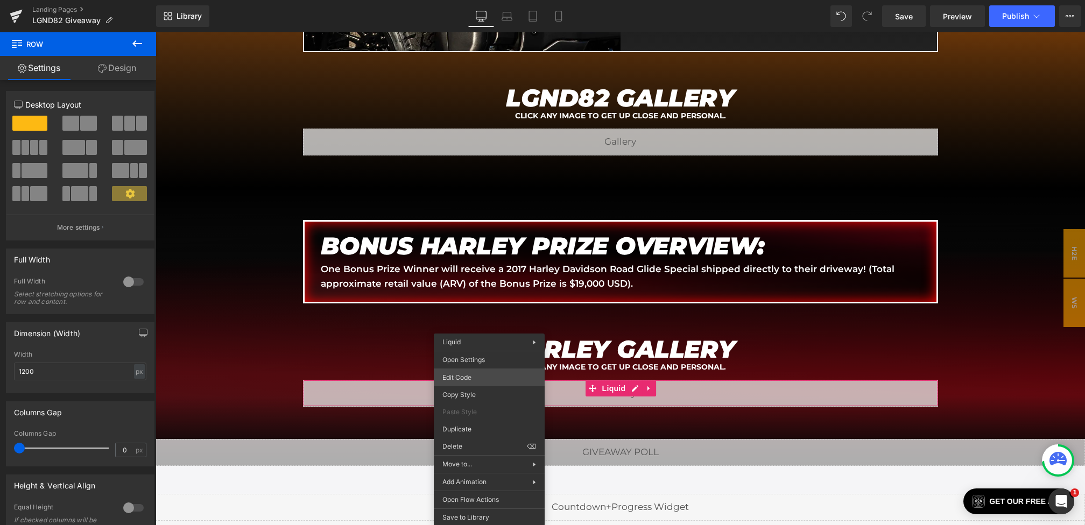
click at [461, 0] on div "You are previewing how the will restyle your page. You can not edit Elements in…" at bounding box center [542, 0] width 1085 height 0
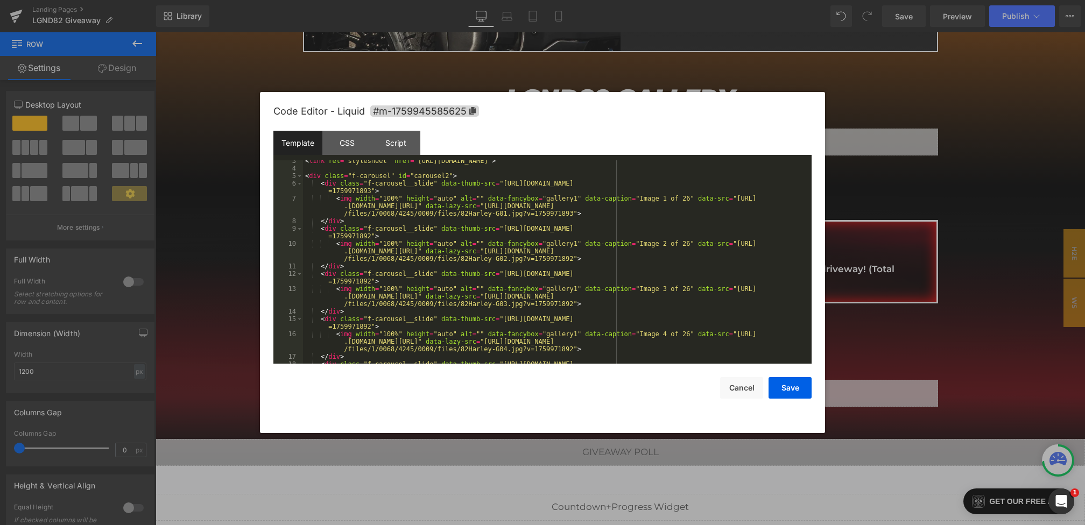
scroll to position [1228, 0]
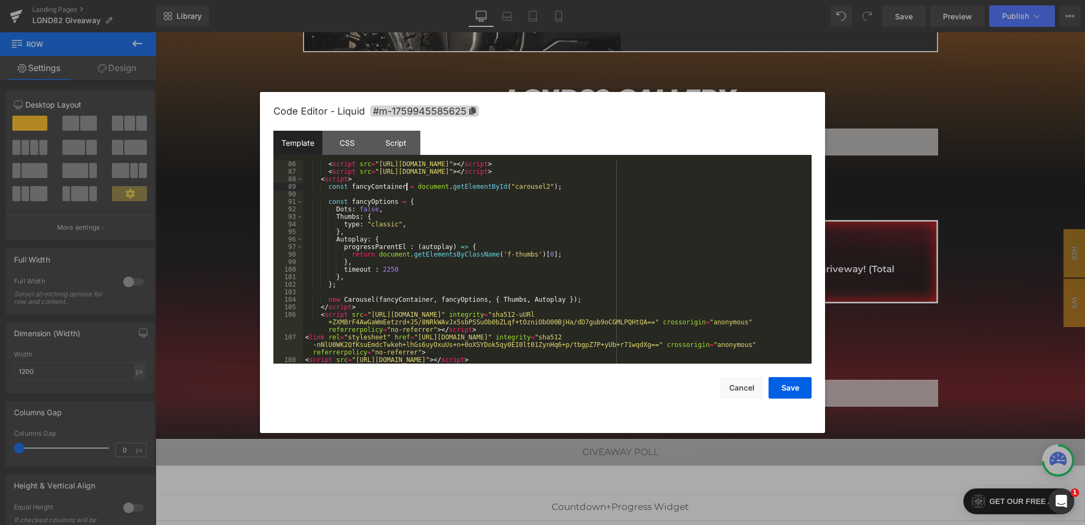
click at [405, 187] on div "< script src = "[URL][DOMAIN_NAME]" > </ script > < script src = "[URL][DOMAIN_…" at bounding box center [555, 269] width 504 height 218
drag, startPoint x: 405, startPoint y: 188, endPoint x: 352, endPoint y: 187, distance: 52.8
click at [352, 187] on div "< script src = "[URL][DOMAIN_NAME]" > </ script > < script src = "[URL][DOMAIN_…" at bounding box center [555, 269] width 504 height 218
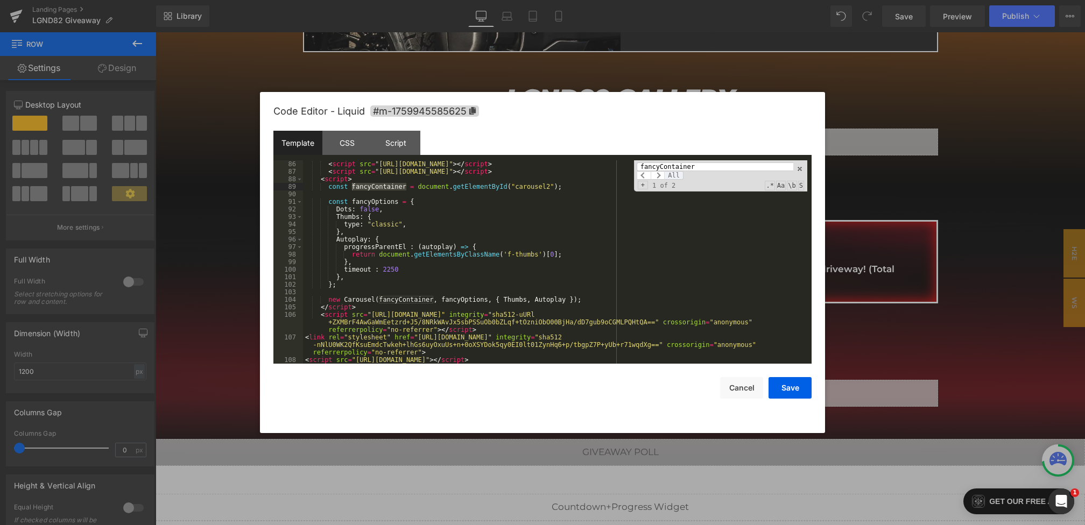
click at [669, 173] on span "All" at bounding box center [673, 175] width 19 height 9
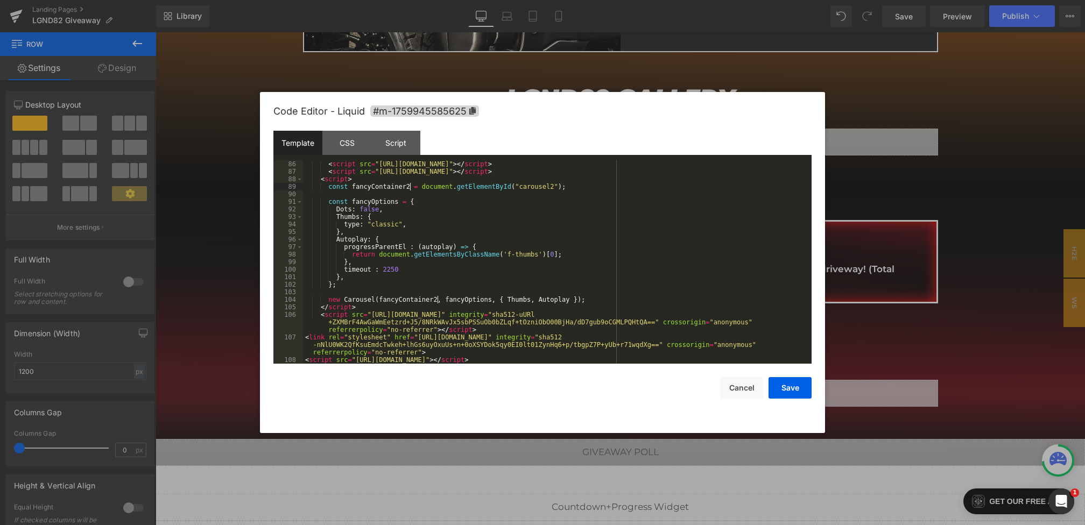
click at [398, 203] on div "< script src = "[URL][DOMAIN_NAME]" > </ script > < script src = "[URL][DOMAIN_…" at bounding box center [555, 269] width 504 height 218
click at [491, 300] on div "< script src = "[URL][DOMAIN_NAME]" > </ script > < script src = "[URL][DOMAIN_…" at bounding box center [555, 269] width 504 height 218
click at [793, 386] on button "Save" at bounding box center [789, 388] width 43 height 22
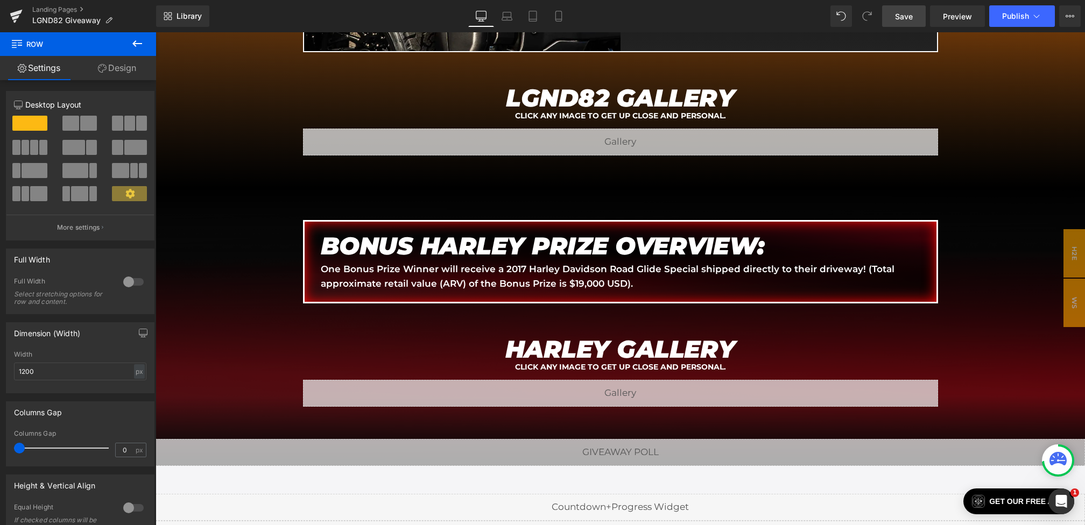
click at [905, 11] on span "Save" at bounding box center [904, 16] width 18 height 11
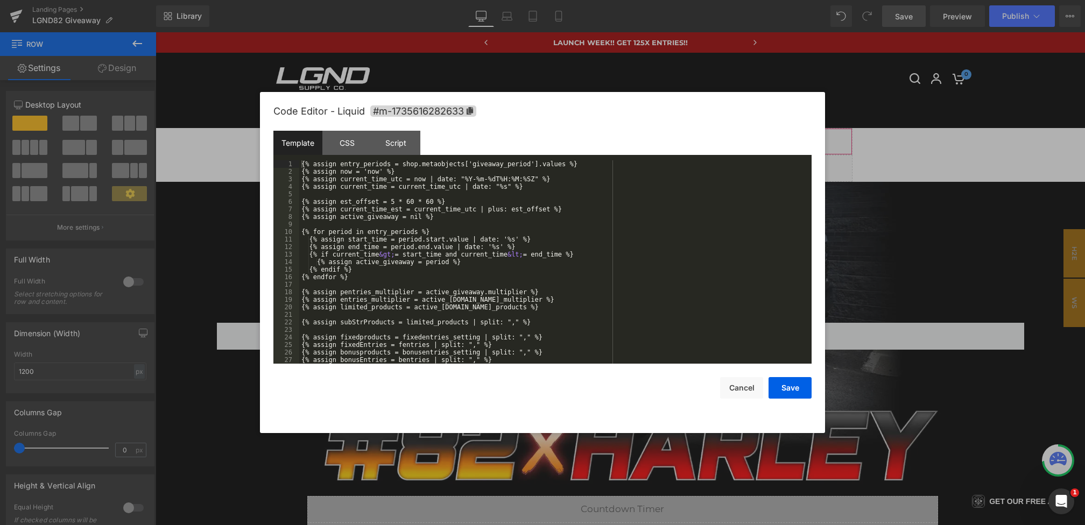
click at [488, 0] on div "You are previewing how the will restyle your page. You can not edit Elements in…" at bounding box center [542, 0] width 1085 height 0
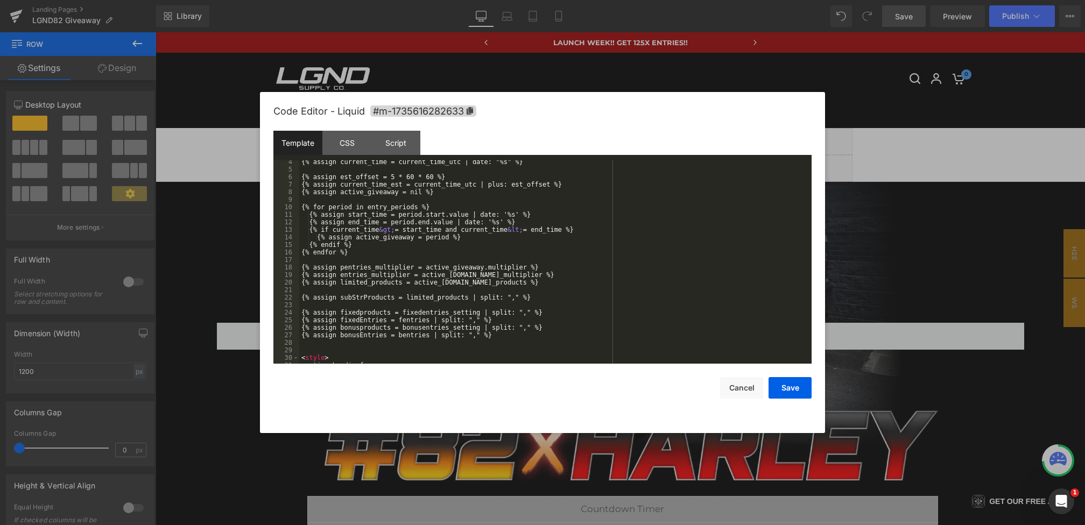
scroll to position [83, 0]
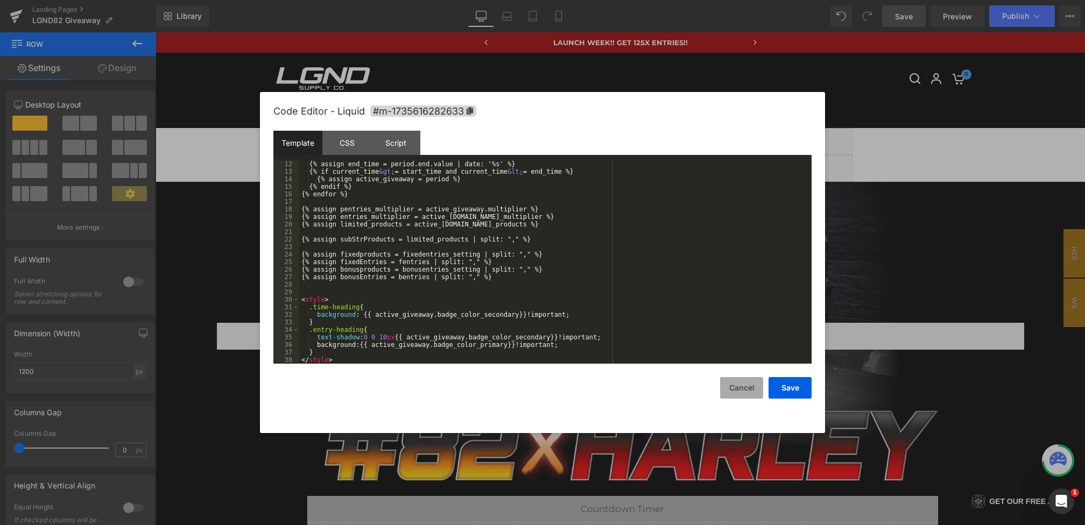
click at [725, 392] on button "Cancel" at bounding box center [741, 388] width 43 height 22
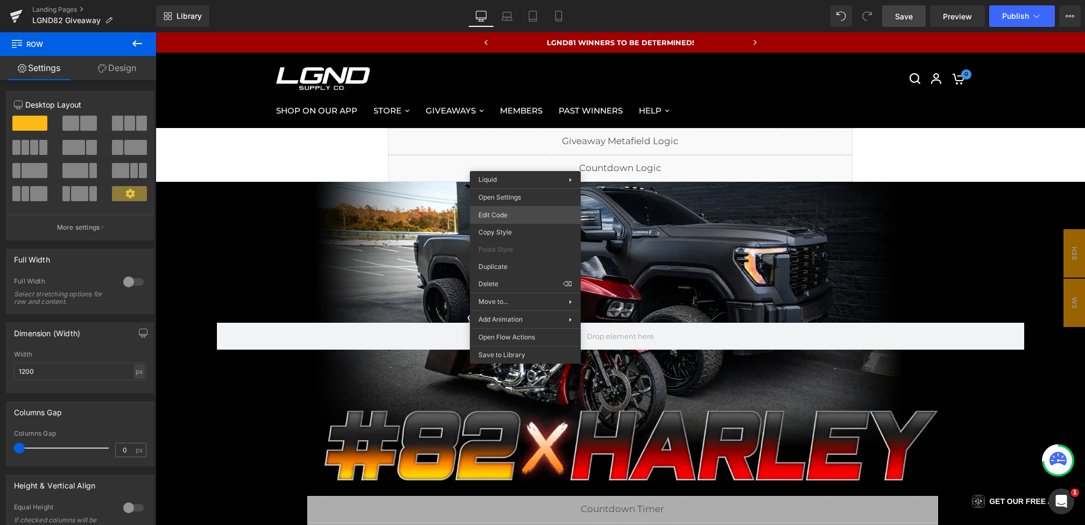
click at [515, 0] on div "You are previewing how the will restyle your page. You can not edit Elements in…" at bounding box center [542, 0] width 1085 height 0
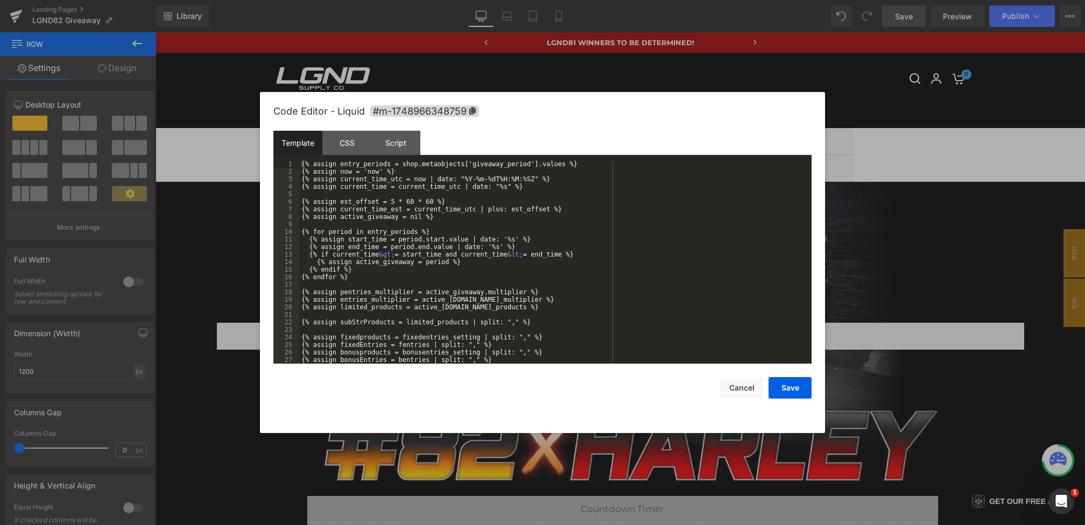
scroll to position [256, 0]
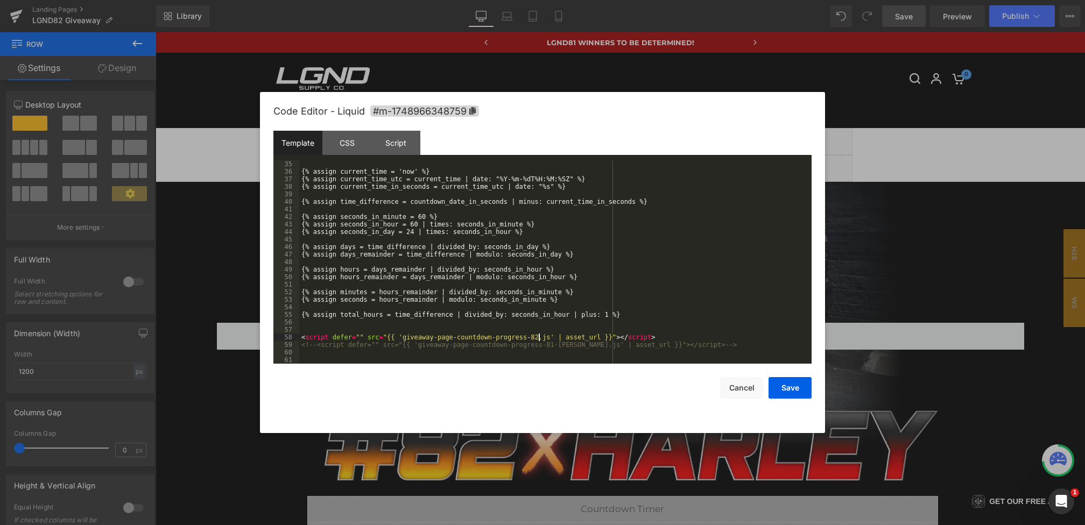
click at [538, 339] on div "{% assign current_time = 'now' %} {% assign current_time_utc = current_time | d…" at bounding box center [553, 269] width 508 height 218
drag, startPoint x: 665, startPoint y: 339, endPoint x: 177, endPoint y: 339, distance: 488.6
click at [177, 339] on body "You are previewing how the will restyle your page. You can not edit Elements in…" at bounding box center [542, 262] width 1085 height 525
drag, startPoint x: 728, startPoint y: 348, endPoint x: 222, endPoint y: 348, distance: 506.4
click at [222, 348] on body "You are previewing how the will restyle your page. You can not edit Elements in…" at bounding box center [542, 262] width 1085 height 525
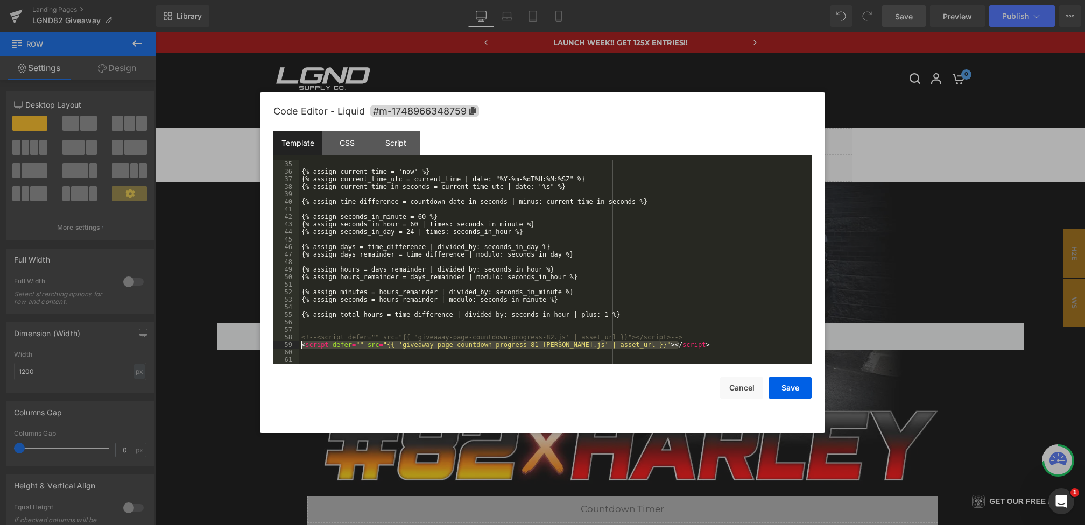
click at [558, 345] on div "{% assign current_time = 'now' %} {% assign current_time_utc = current_time | d…" at bounding box center [553, 269] width 508 height 218
click at [539, 343] on div "{% assign current_time = 'now' %} {% assign current_time_utc = current_time | d…" at bounding box center [553, 269] width 508 height 218
click at [561, 344] on div "{% assign current_time = 'now' %} {% assign current_time_utc = current_time | d…" at bounding box center [553, 269] width 508 height 218
click at [778, 380] on button "Save" at bounding box center [789, 388] width 43 height 22
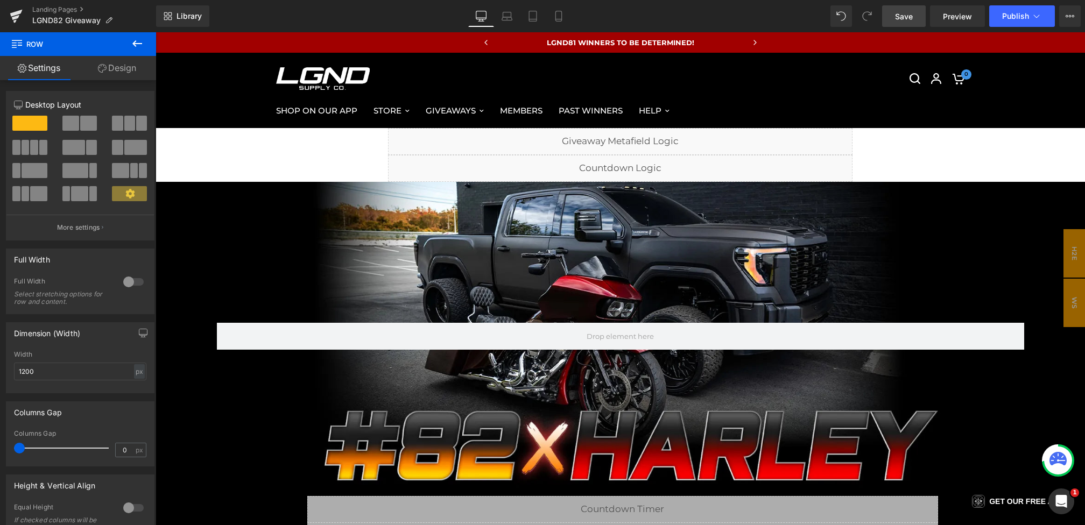
click at [901, 17] on span "Save" at bounding box center [904, 16] width 18 height 11
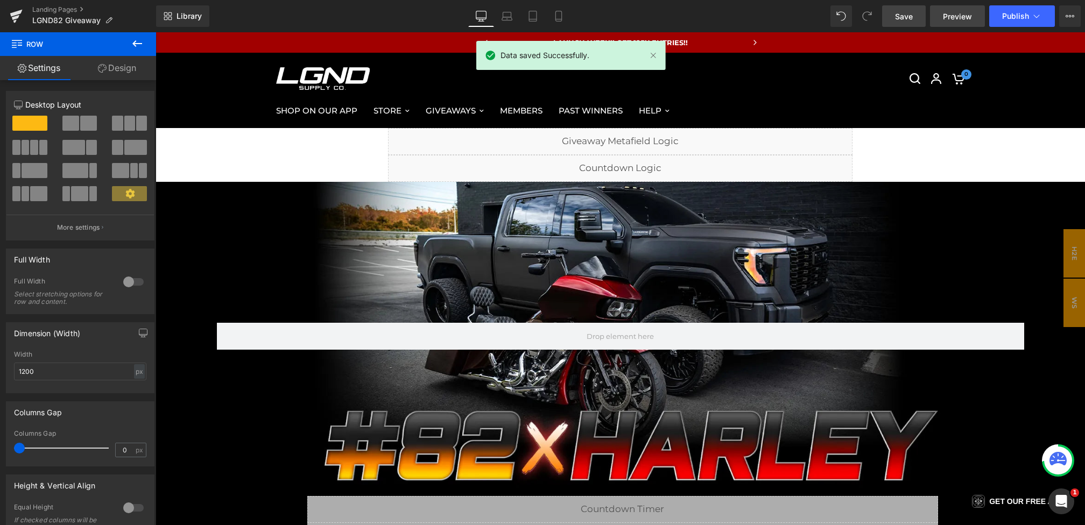
click at [941, 17] on link "Preview" at bounding box center [957, 16] width 55 height 22
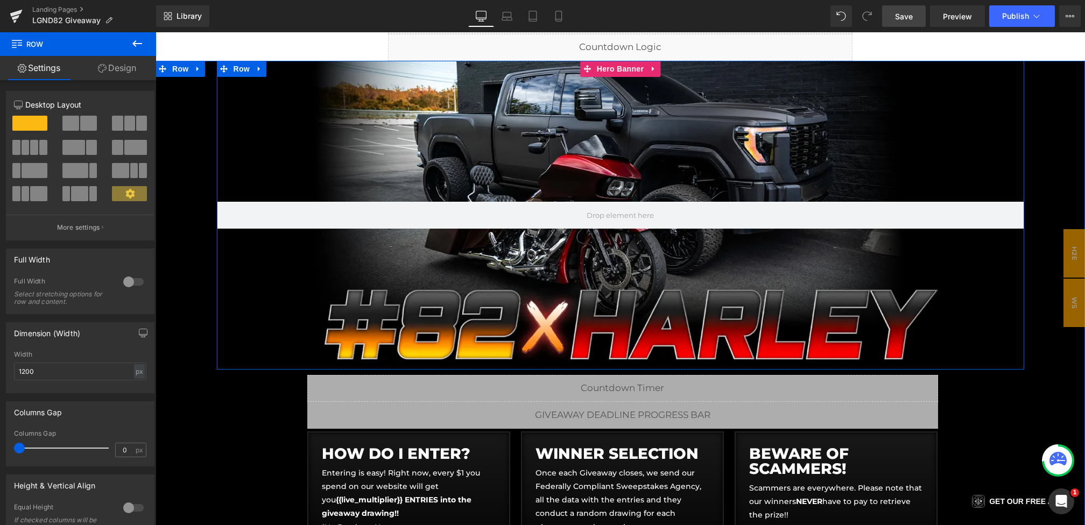
scroll to position [130, 0]
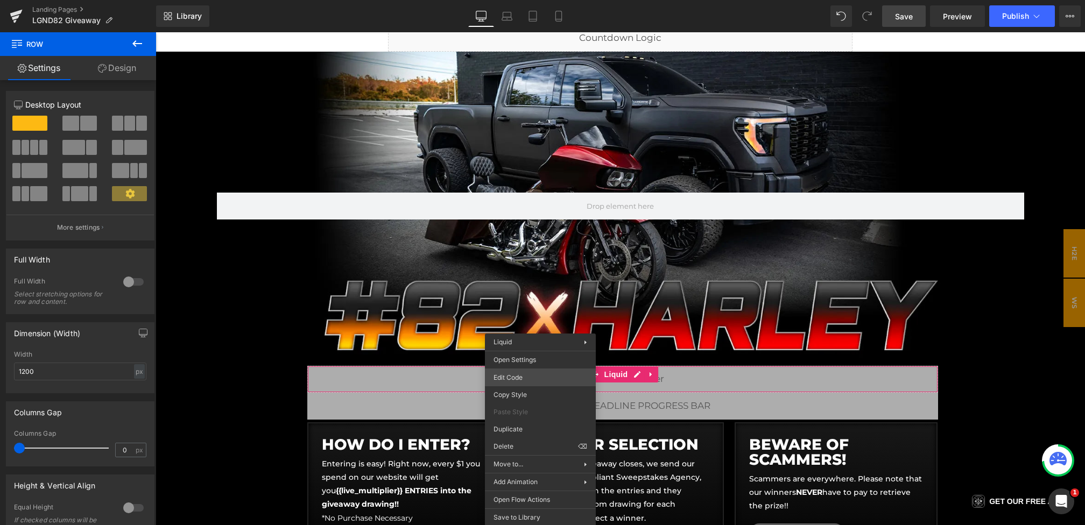
click at [510, 0] on div "You are previewing how the will restyle your page. You can not edit Elements in…" at bounding box center [542, 0] width 1085 height 0
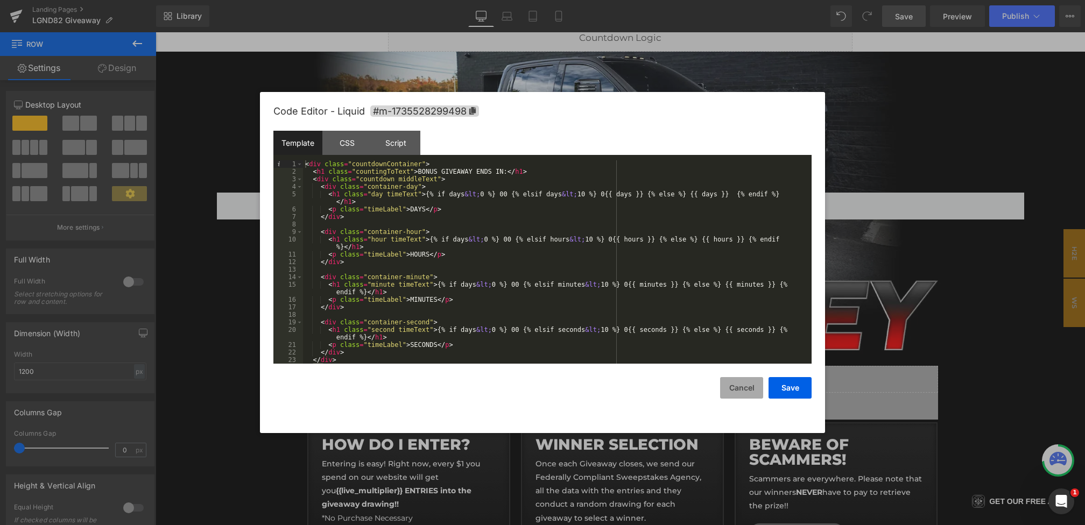
click at [744, 393] on button "Cancel" at bounding box center [741, 388] width 43 height 22
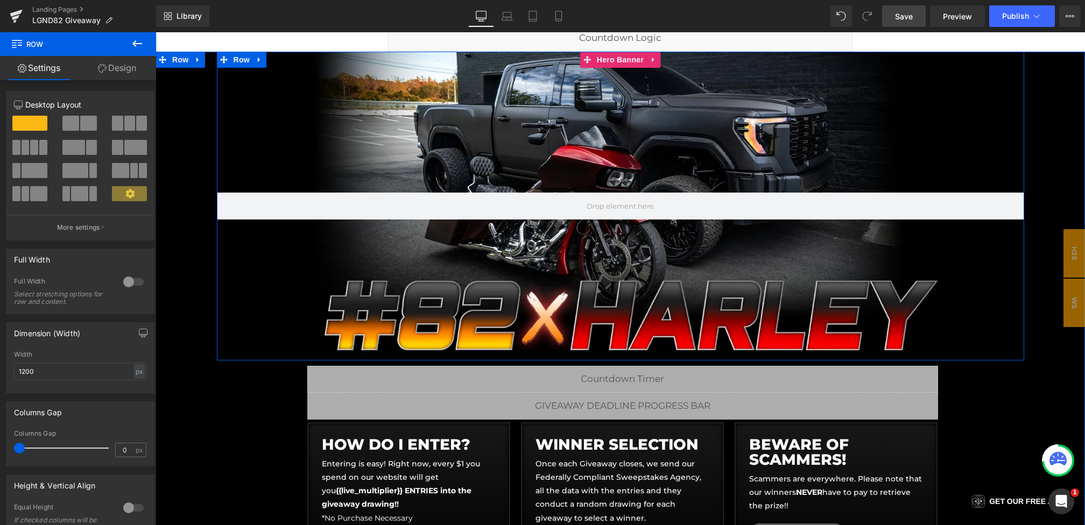
scroll to position [0, 0]
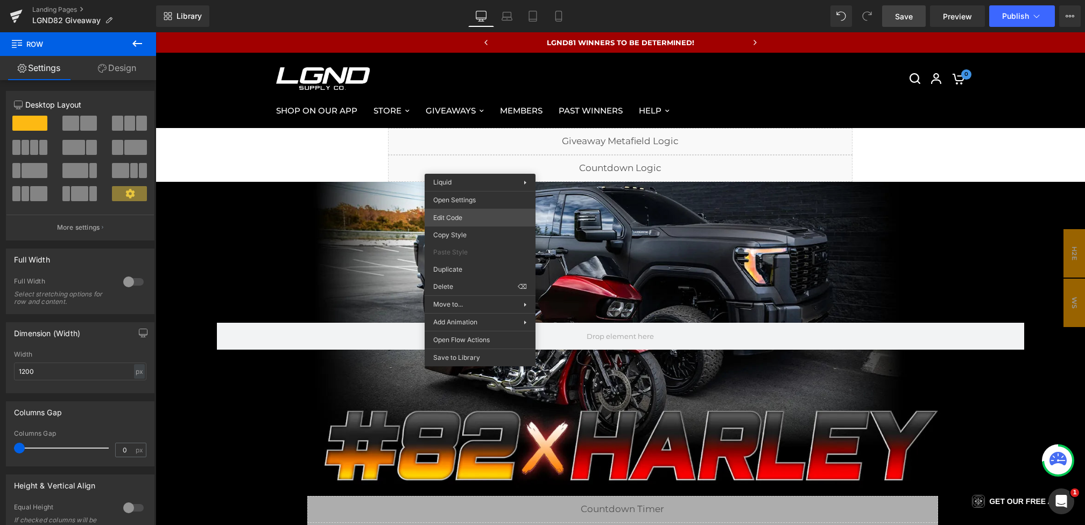
click at [478, 0] on div "You are previewing how the will restyle your page. You can not edit Elements in…" at bounding box center [542, 0] width 1085 height 0
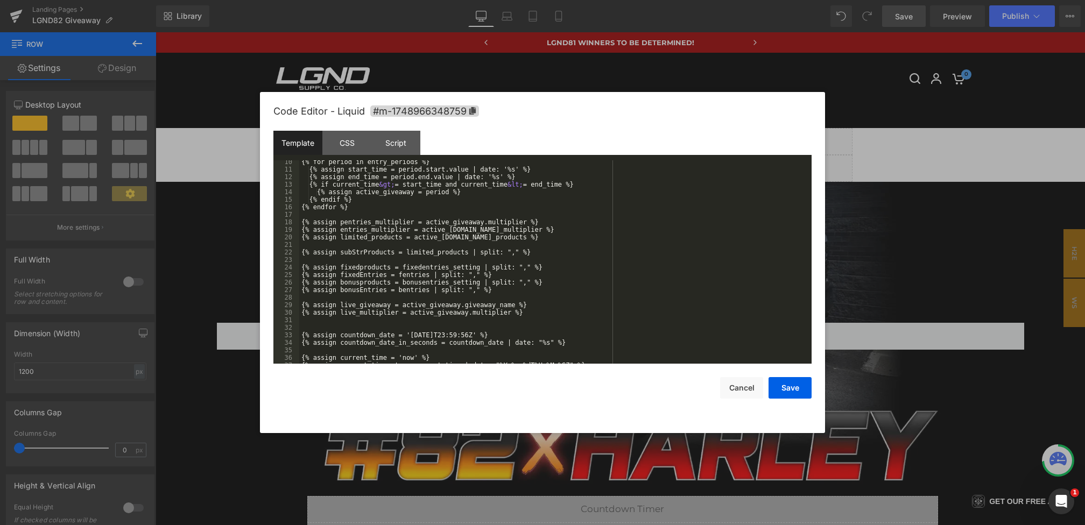
scroll to position [99, 0]
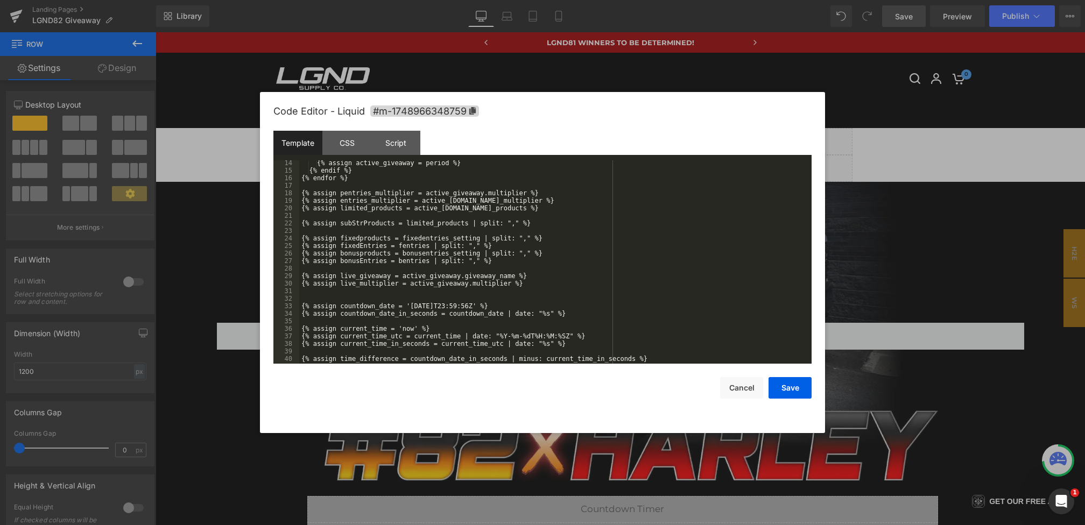
click at [446, 305] on div "{% assign active_giveaway = period %} {% endif %} {% endfor %} {% assign pentri…" at bounding box center [553, 268] width 508 height 218
click at [777, 389] on button "Save" at bounding box center [789, 388] width 43 height 22
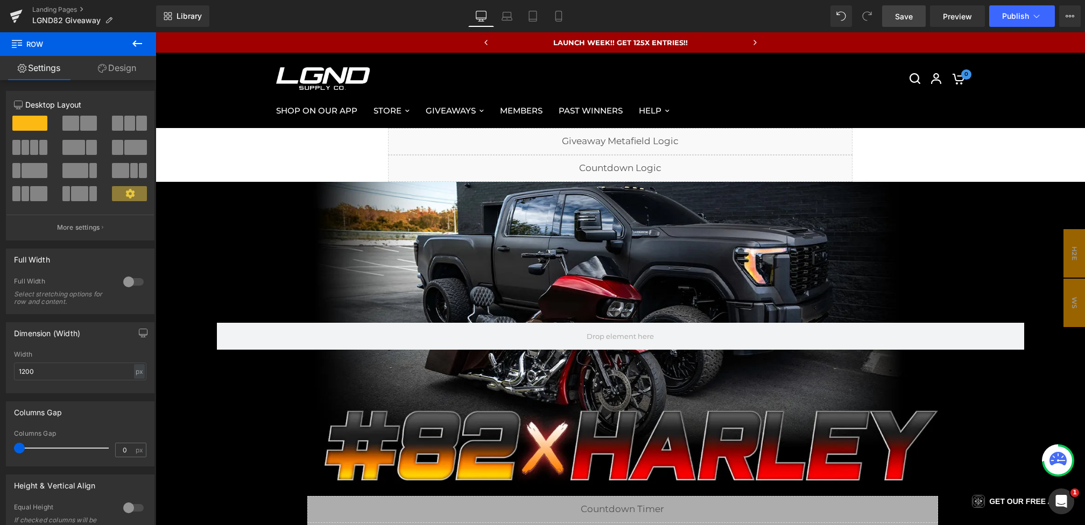
click at [911, 16] on span "Save" at bounding box center [904, 16] width 18 height 11
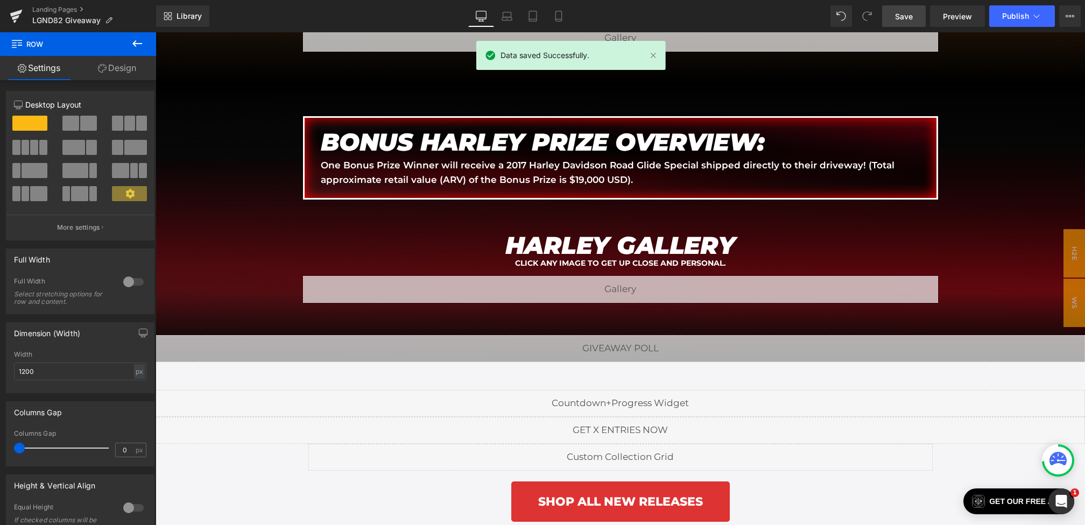
scroll to position [1598, 0]
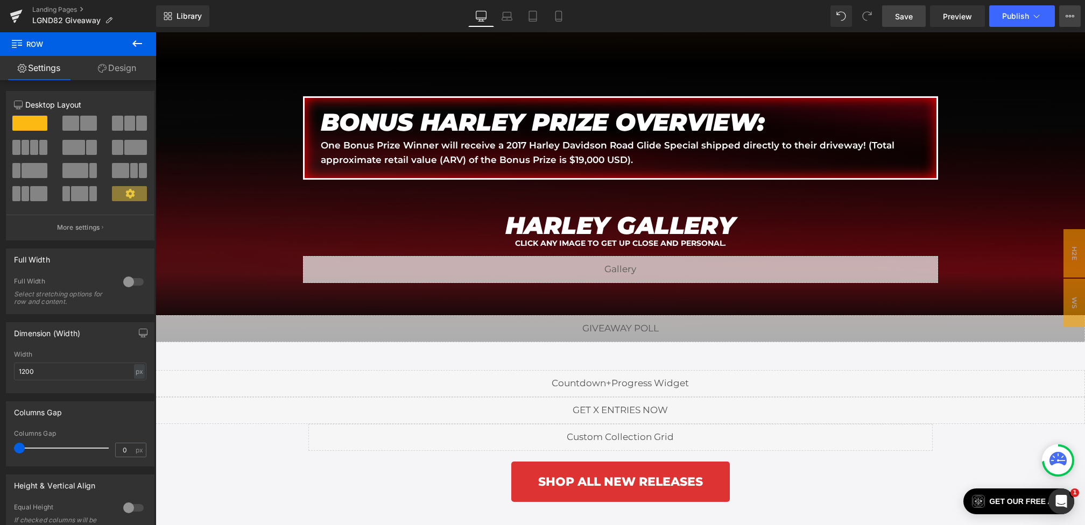
click at [1069, 9] on button "View Live Page View with current Template Save Template to Library Schedule Pub…" at bounding box center [1070, 16] width 22 height 22
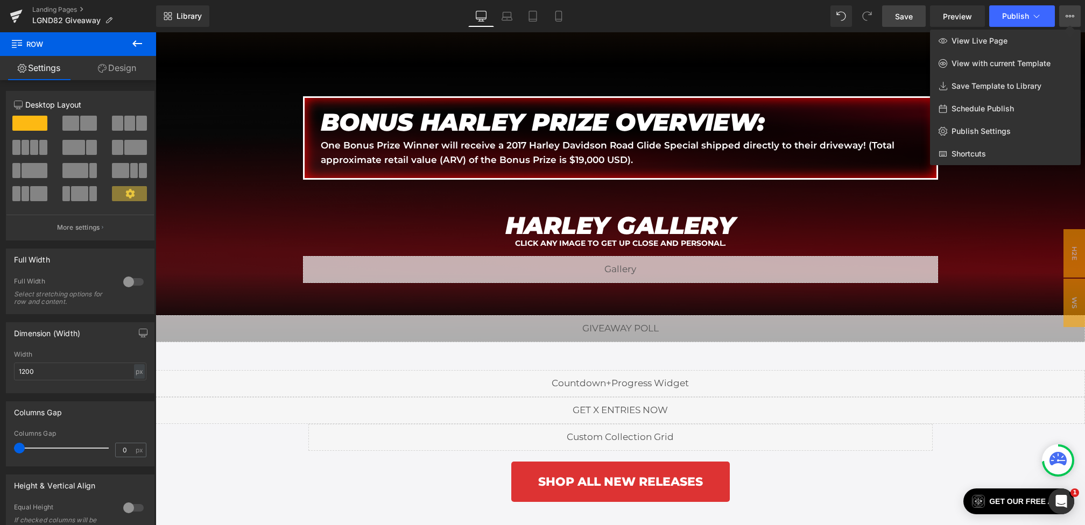
click at [963, 104] on span "Schedule Publish" at bounding box center [982, 109] width 62 height 10
select select
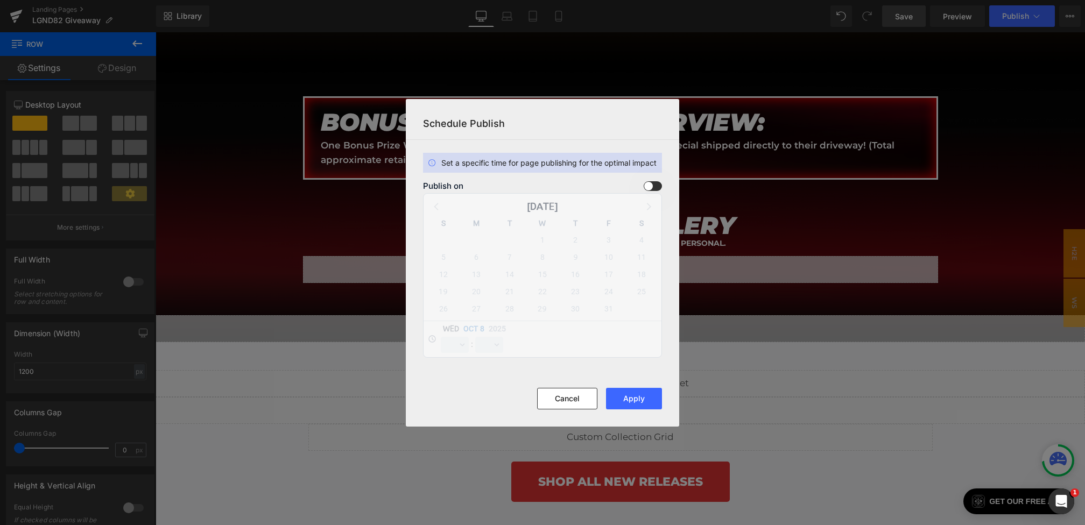
click at [647, 186] on span at bounding box center [653, 186] width 18 height 10
click at [0, 0] on input "checkbox" at bounding box center [0, 0] width 0 height 0
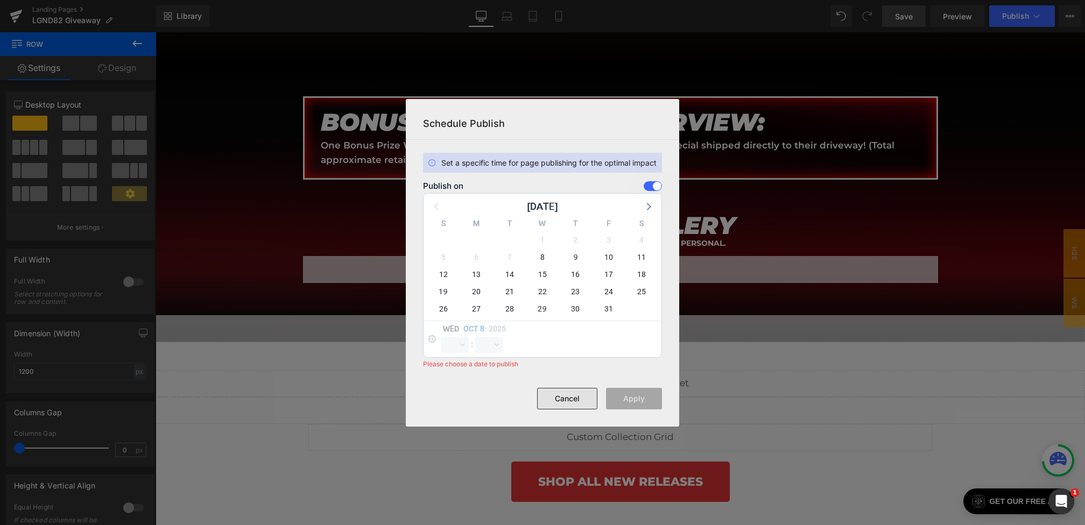
click at [570, 396] on button "Cancel" at bounding box center [567, 399] width 60 height 22
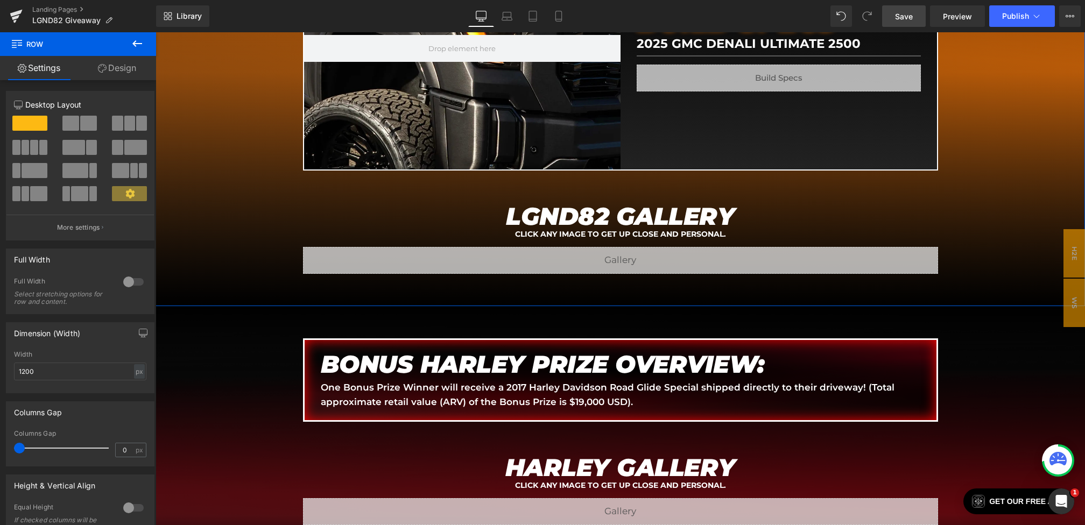
scroll to position [1395, 0]
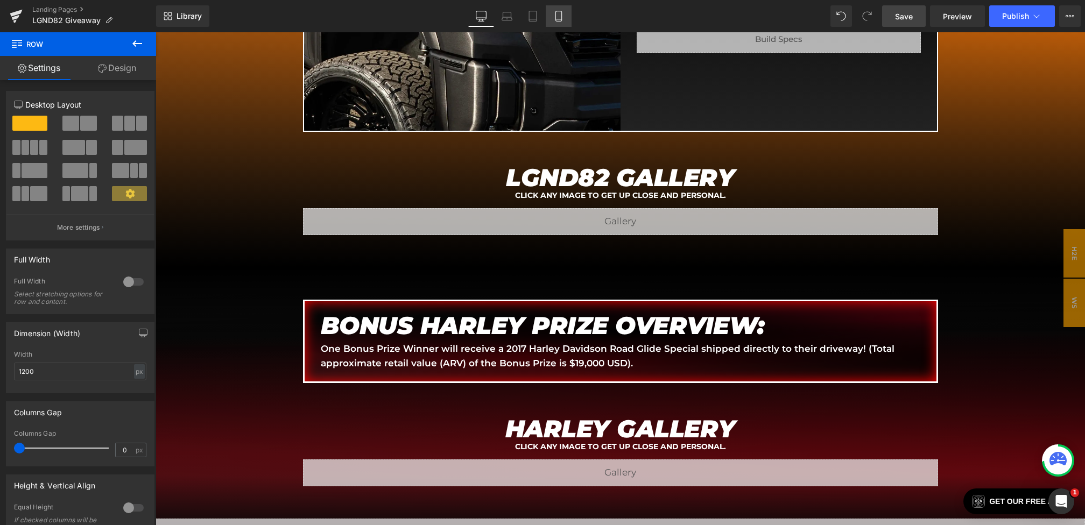
click at [561, 19] on icon at bounding box center [558, 16] width 11 height 11
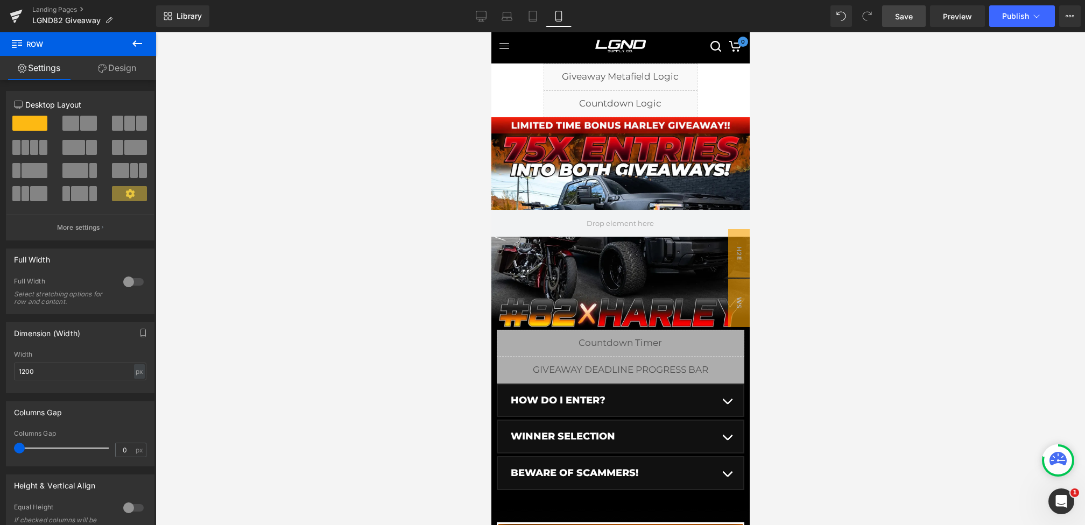
scroll to position [0, 0]
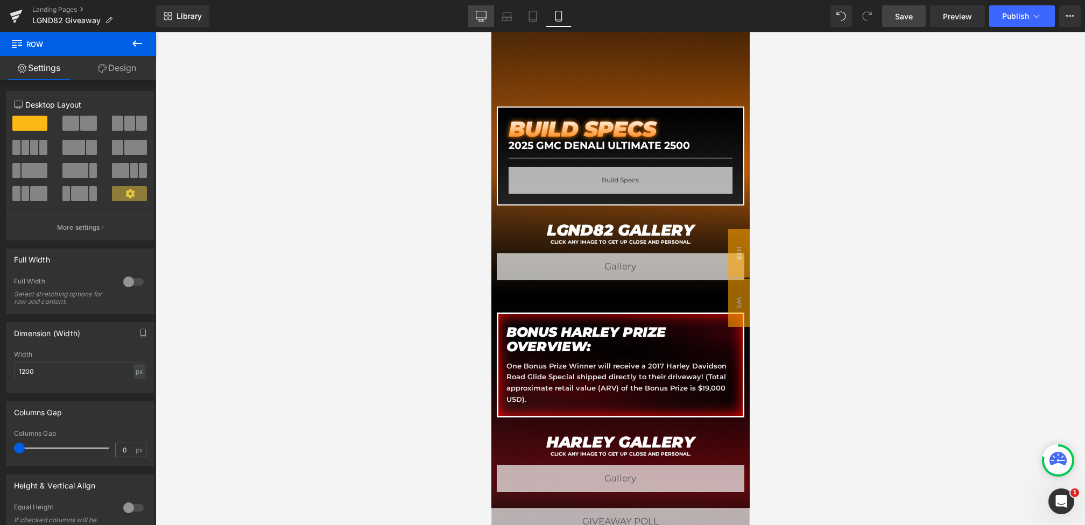
drag, startPoint x: 478, startPoint y: 8, endPoint x: 382, endPoint y: 108, distance: 139.3
click at [478, 8] on link "Desktop" at bounding box center [481, 16] width 26 height 22
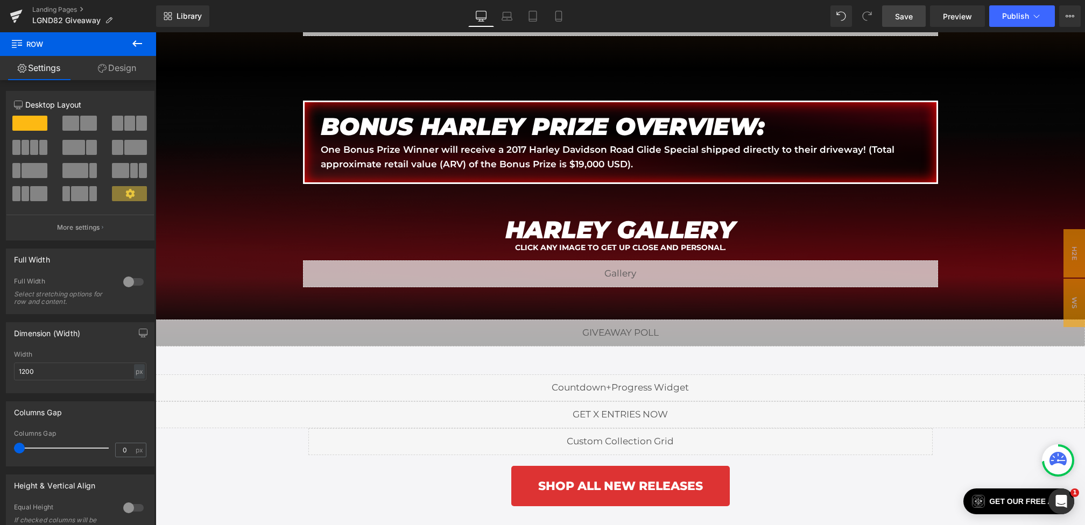
scroll to position [1565, 0]
